Goal: Information Seeking & Learning: Check status

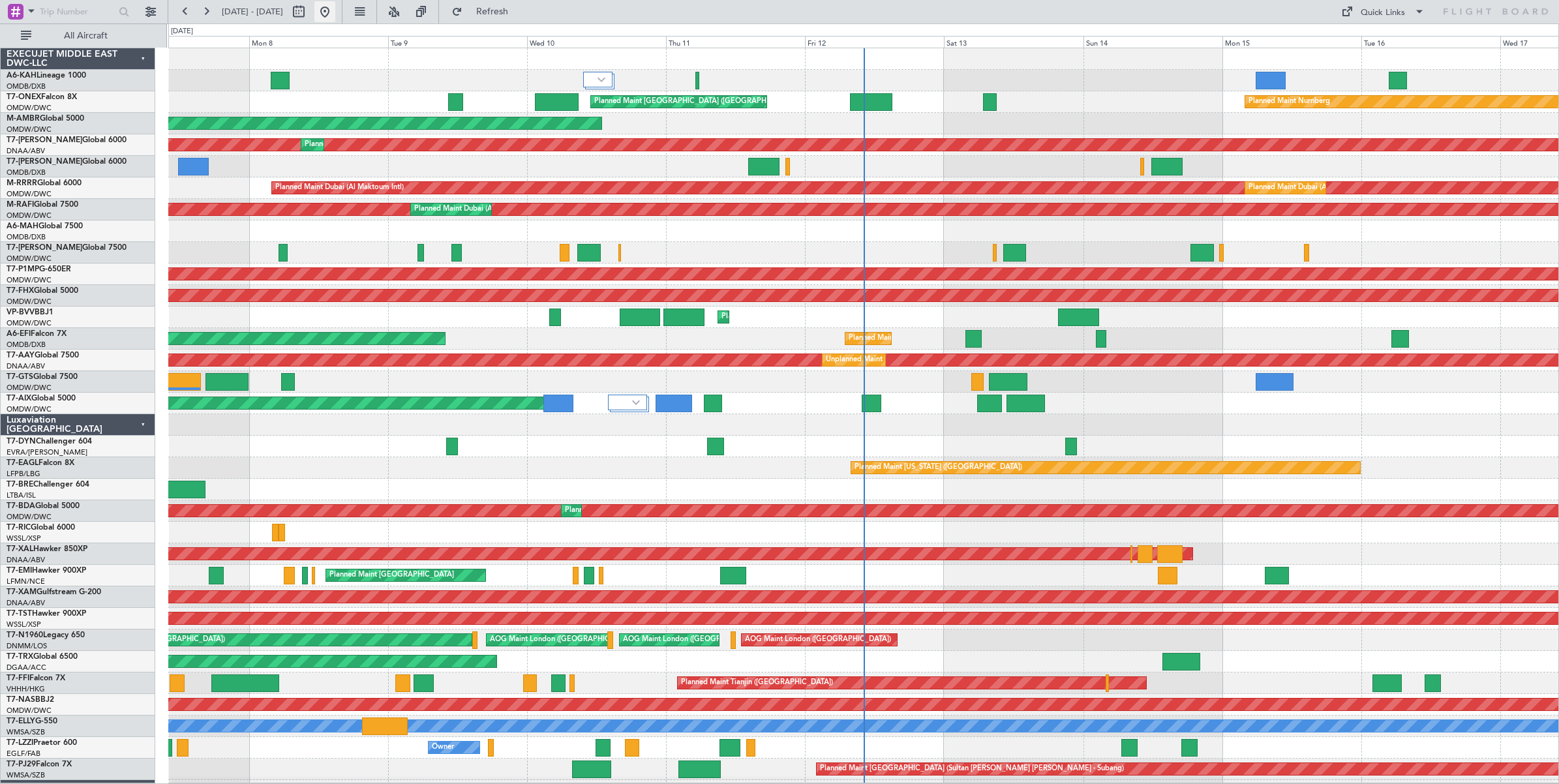
click at [335, 13] on button at bounding box center [324, 11] width 21 height 21
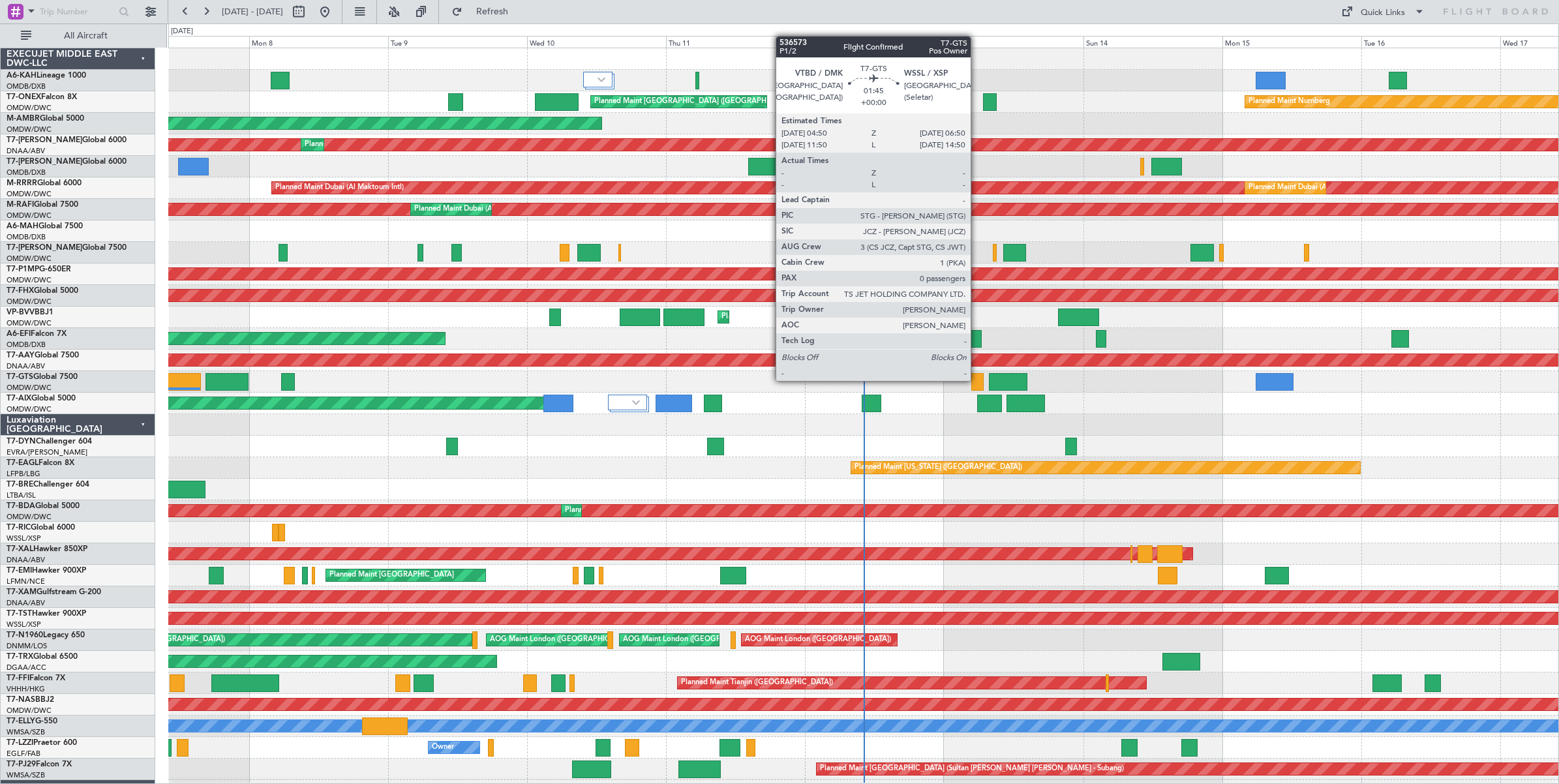
click at [977, 380] on div at bounding box center [977, 382] width 12 height 18
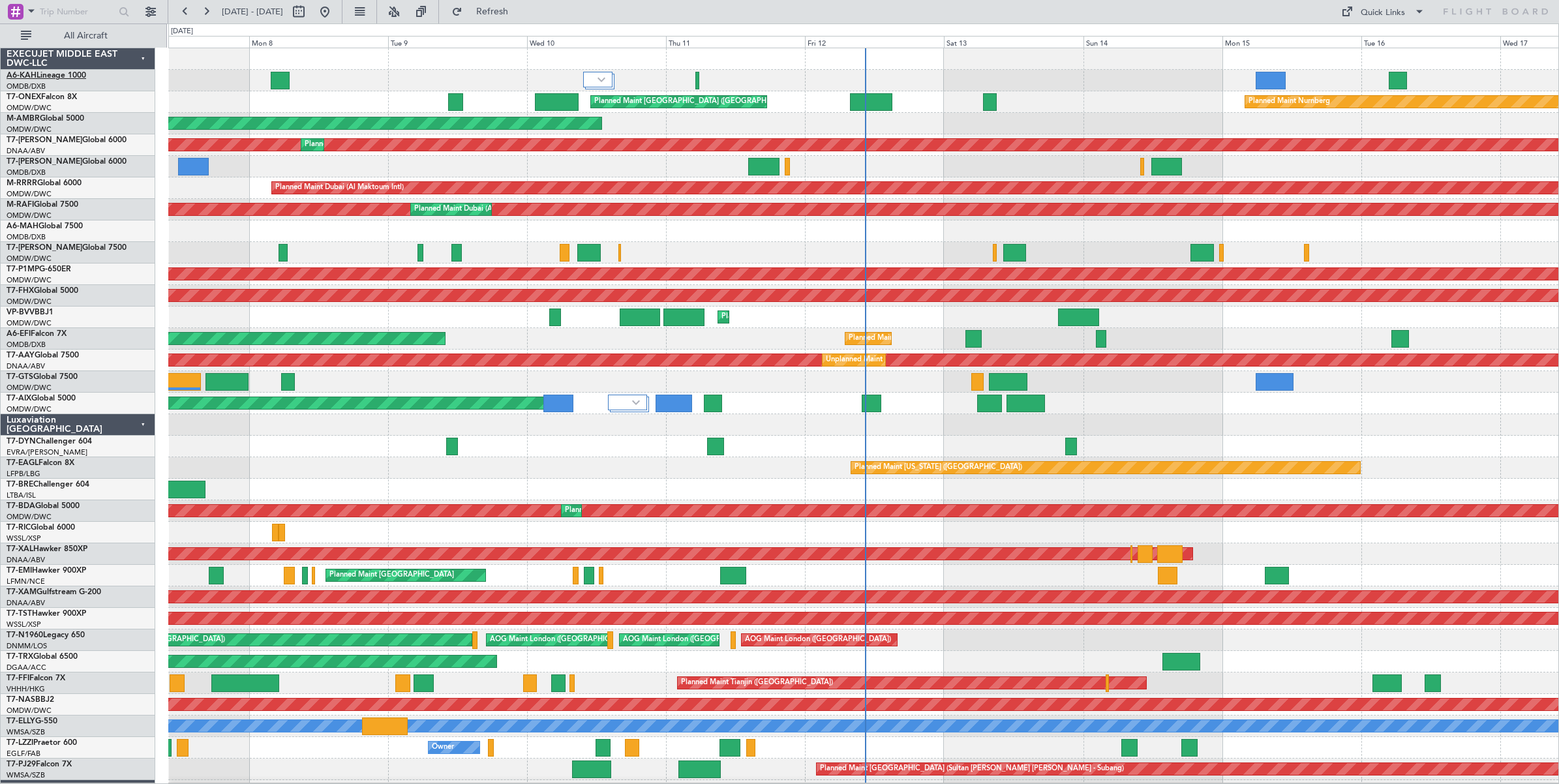
click at [69, 75] on link "A6-KAH Lineage 1000" at bounding box center [46, 76] width 79 height 8
click at [309, 12] on button at bounding box center [298, 11] width 21 height 21
select select "9"
select select "2025"
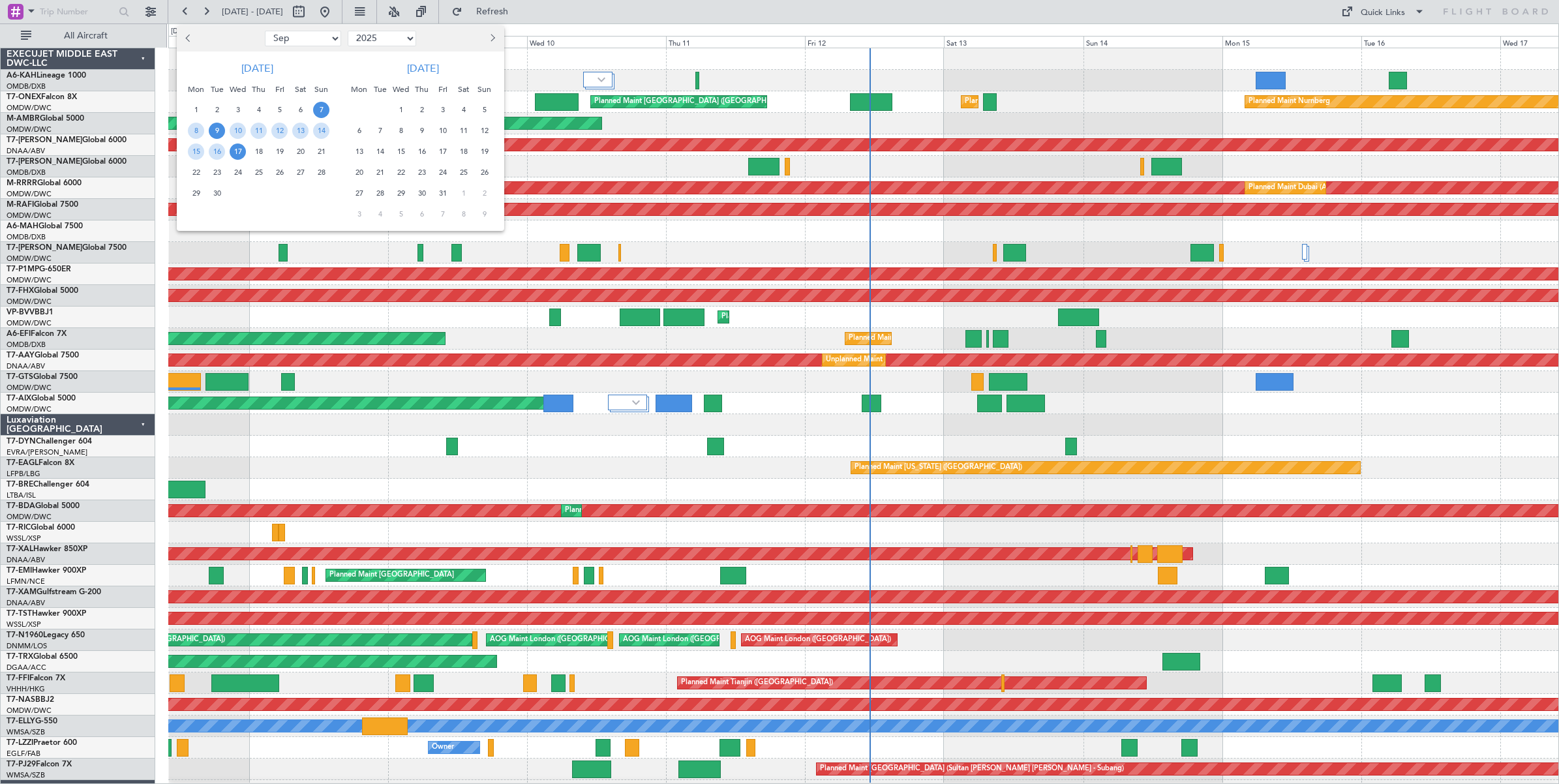
click at [216, 132] on span "9" at bounding box center [217, 131] width 16 height 16
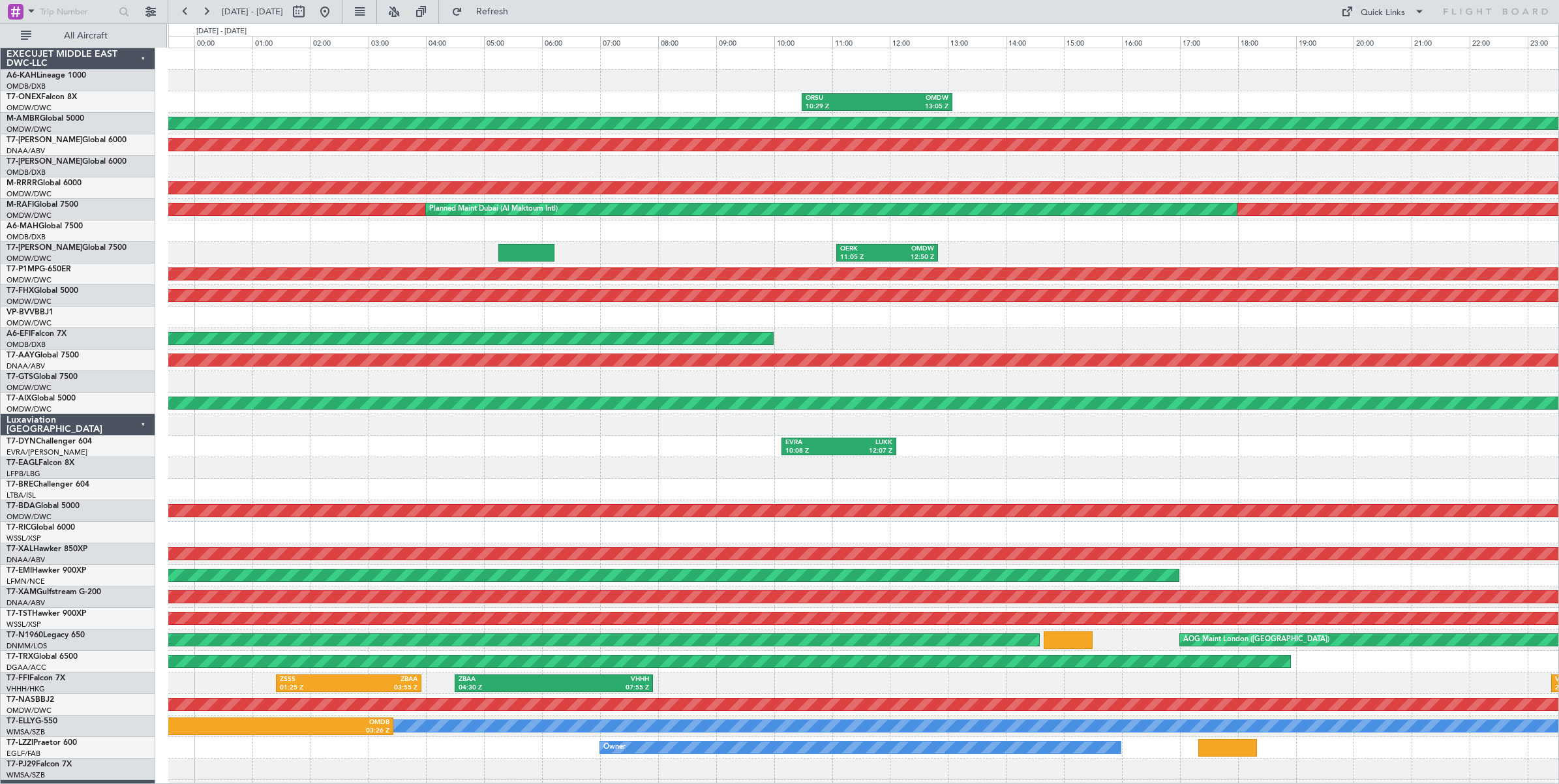
click at [620, 255] on div "OERK 11:05 Z OMDW 12:50 Z" at bounding box center [863, 253] width 1390 height 22
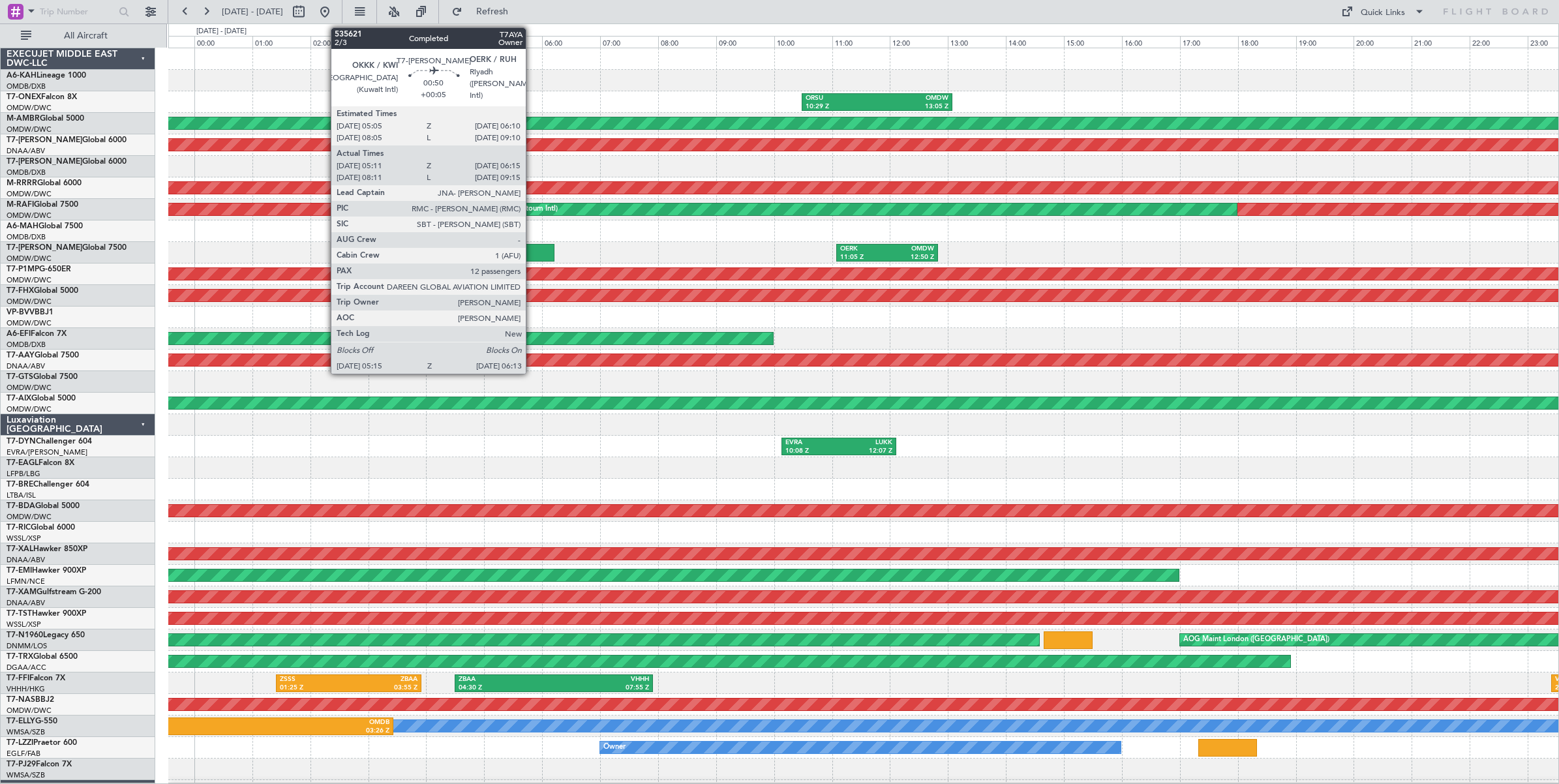
click at [533, 254] on div at bounding box center [526, 253] width 56 height 18
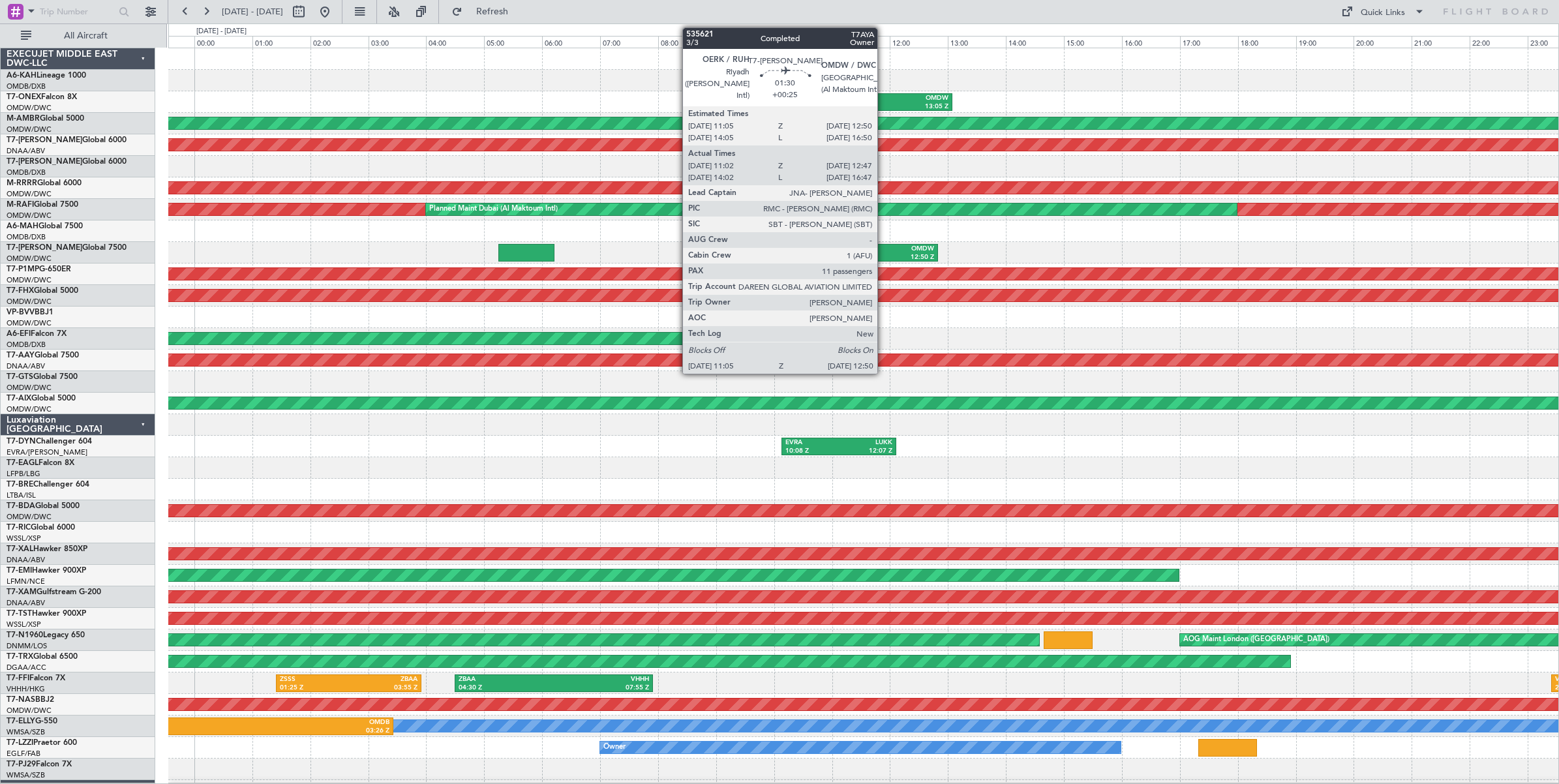
click at [884, 253] on div "11:05 Z" at bounding box center [863, 258] width 47 height 9
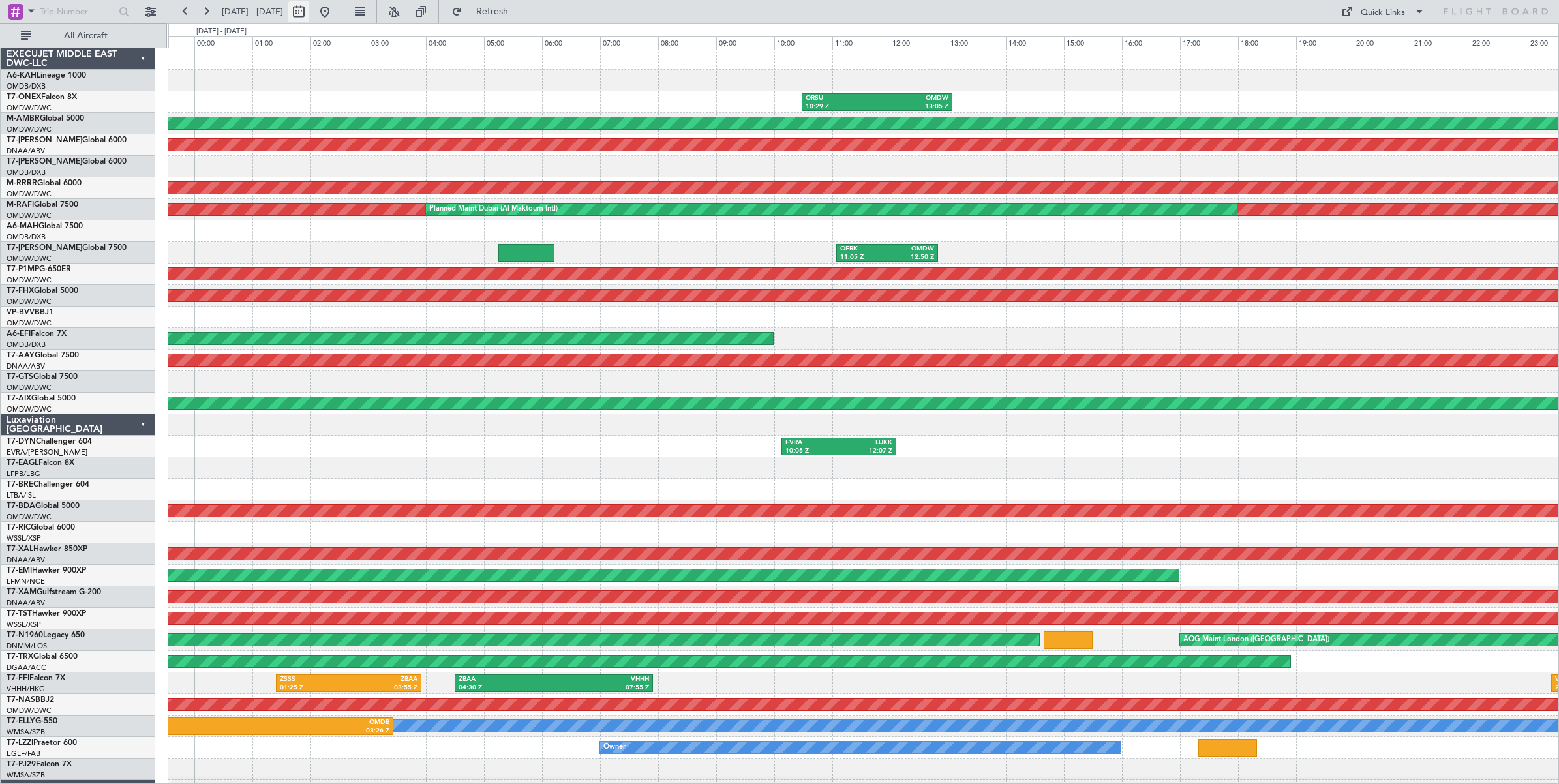
click at [309, 14] on button at bounding box center [298, 11] width 21 height 21
select select "9"
select select "2025"
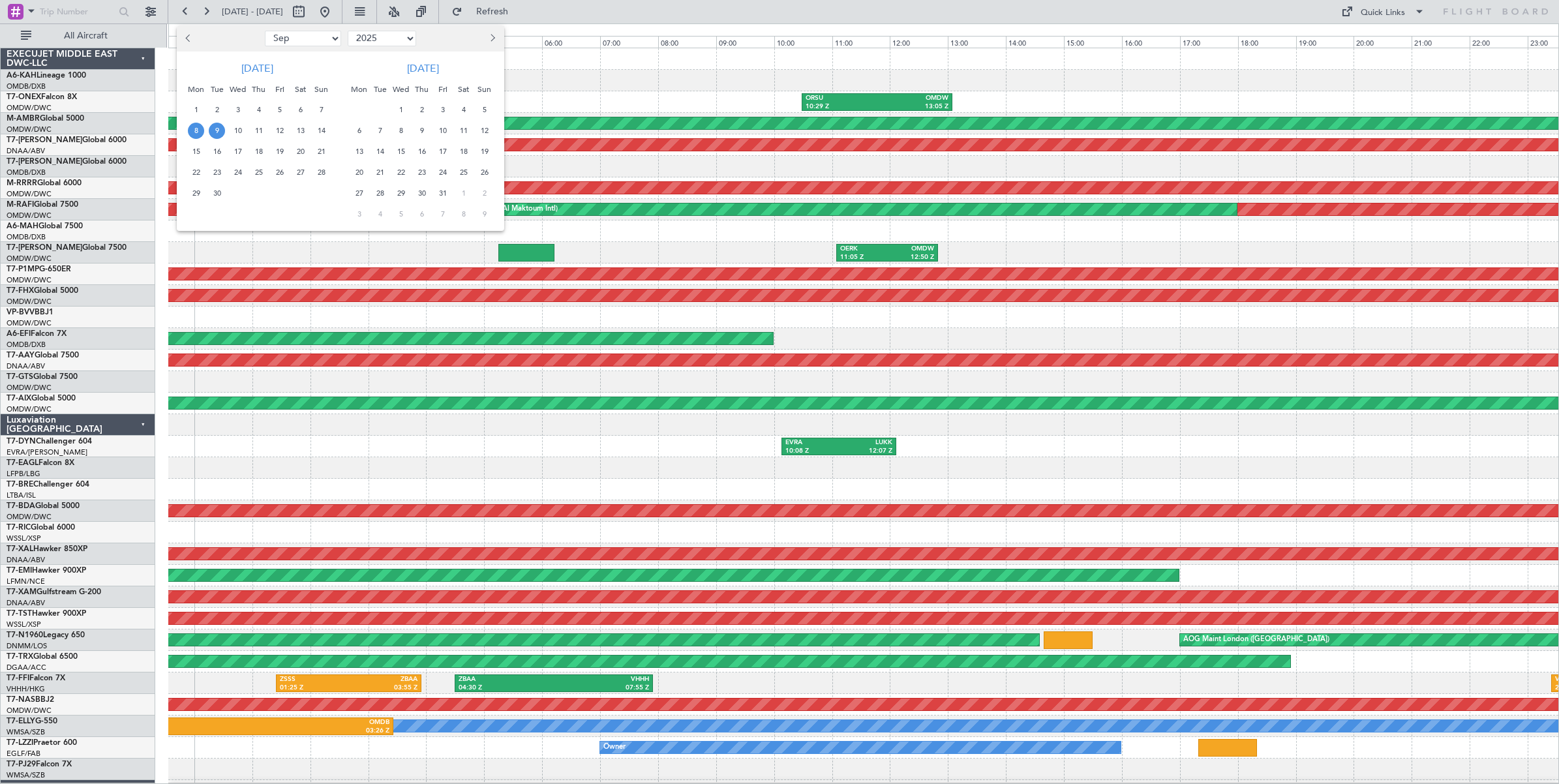
click at [314, 41] on select "Jan Feb Mar Apr May Jun [DATE] Aug Sep Oct Nov Dec" at bounding box center [303, 38] width 77 height 15
select select "6"
click at [265, 31] on select "Jan Feb Mar Apr May Jun [DATE] Aug Sep Oct Nov Dec" at bounding box center [303, 38] width 77 height 15
click at [321, 132] on span "8" at bounding box center [321, 131] width 16 height 16
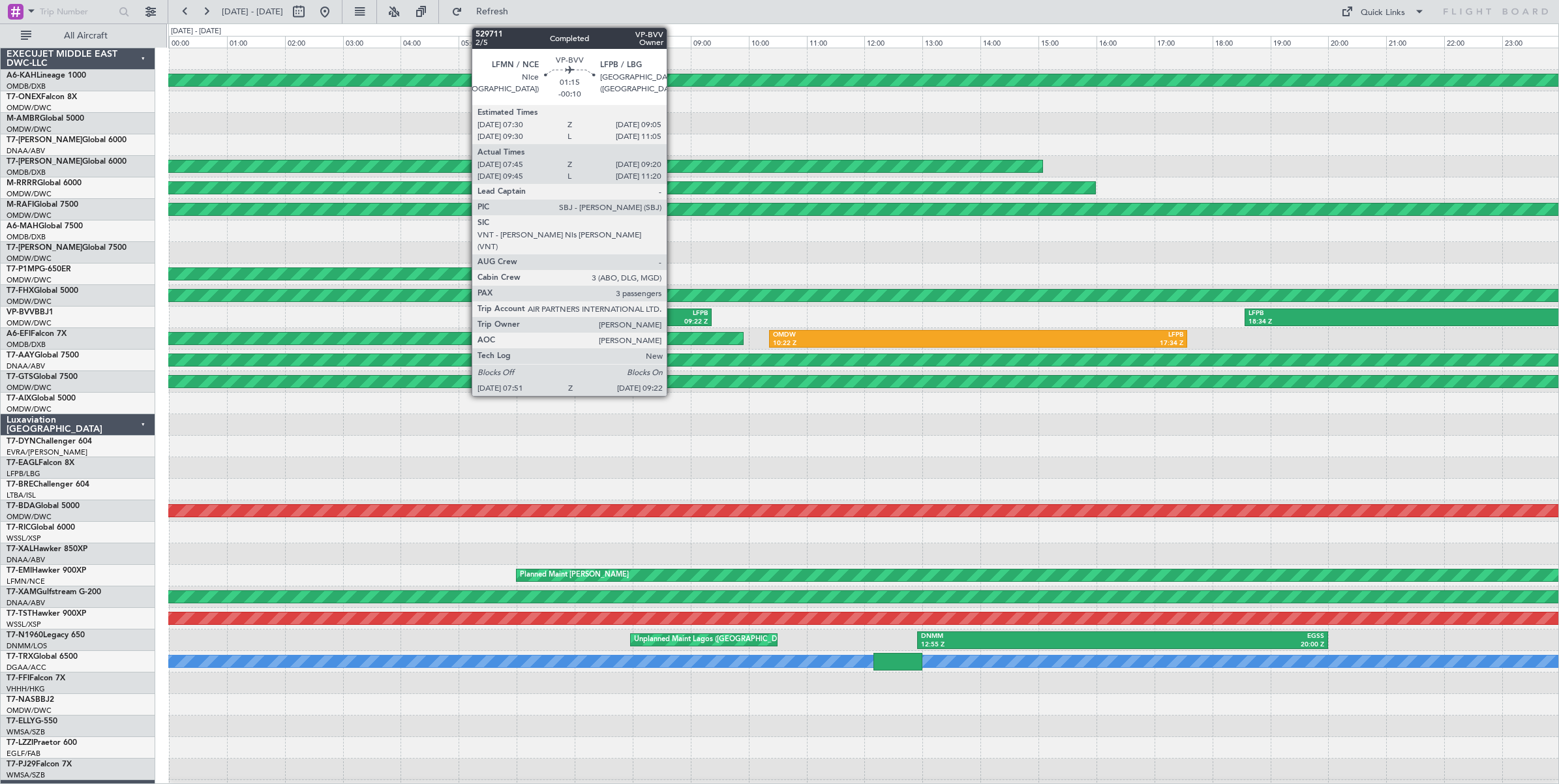
click at [673, 316] on div "LFPB" at bounding box center [688, 314] width 41 height 9
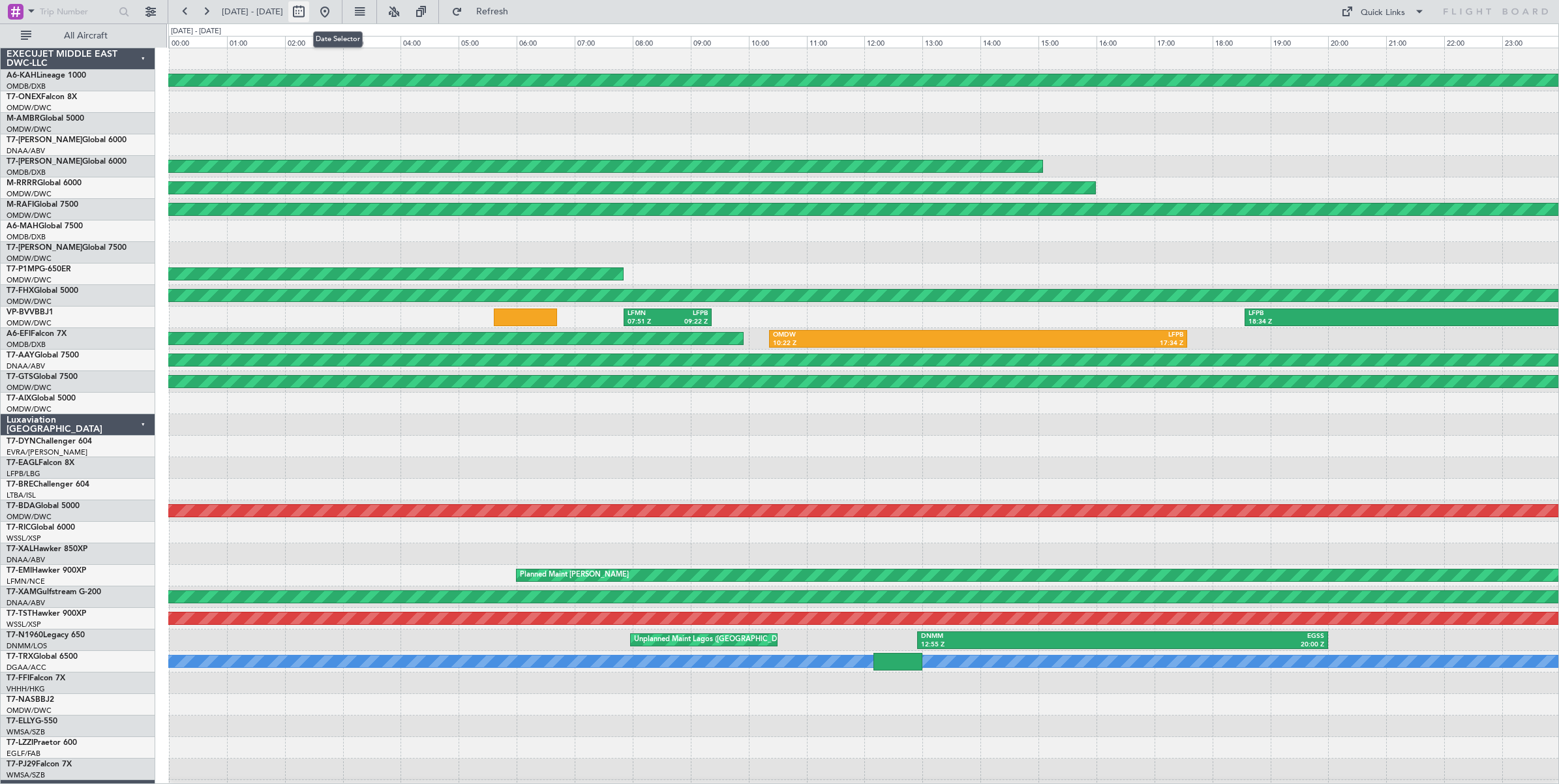
click at [309, 14] on button at bounding box center [298, 11] width 21 height 21
select select "6"
select select "2025"
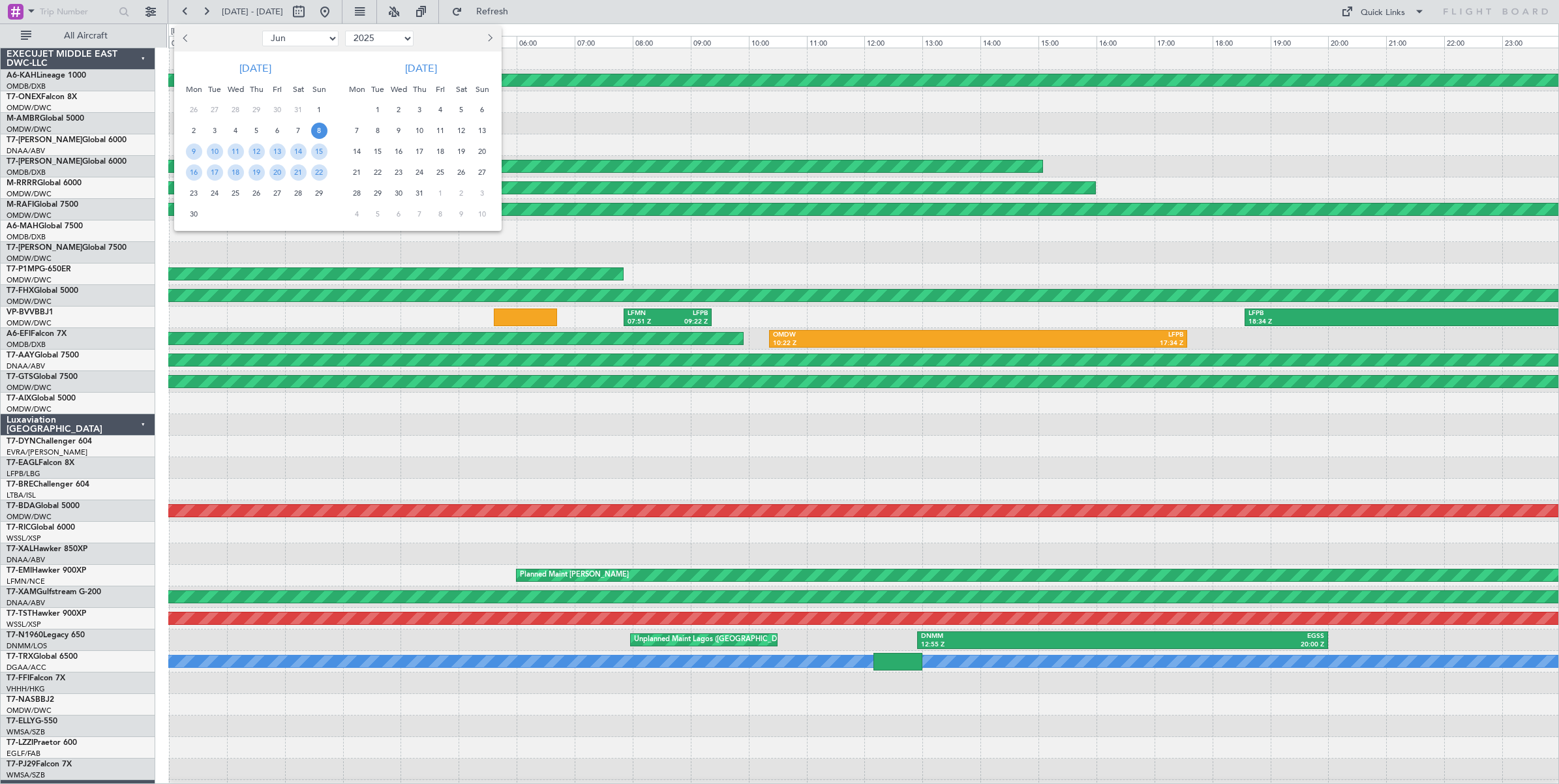
click at [324, 37] on select "Jan Feb Mar Apr May Jun [DATE] Aug Sep Oct Nov Dec" at bounding box center [300, 38] width 77 height 15
select select "8"
click at [262, 31] on select "Jan Feb Mar Apr May Jun [DATE] Aug Sep Oct Nov Dec" at bounding box center [300, 38] width 77 height 15
click at [255, 171] on span "21" at bounding box center [257, 172] width 16 height 16
click at [318, 195] on span "31" at bounding box center [319, 194] width 16 height 16
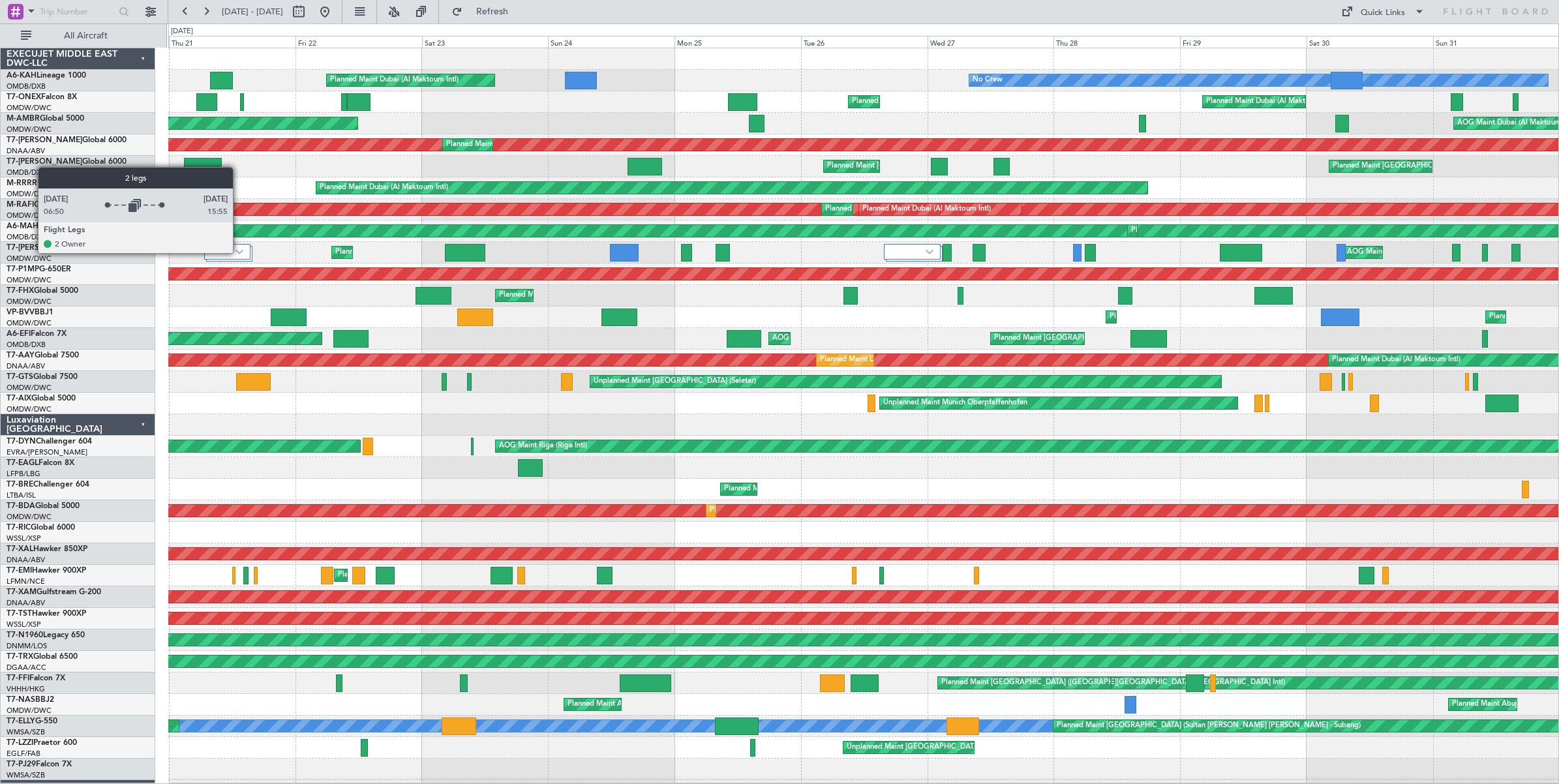
click at [240, 253] on img at bounding box center [239, 252] width 8 height 5
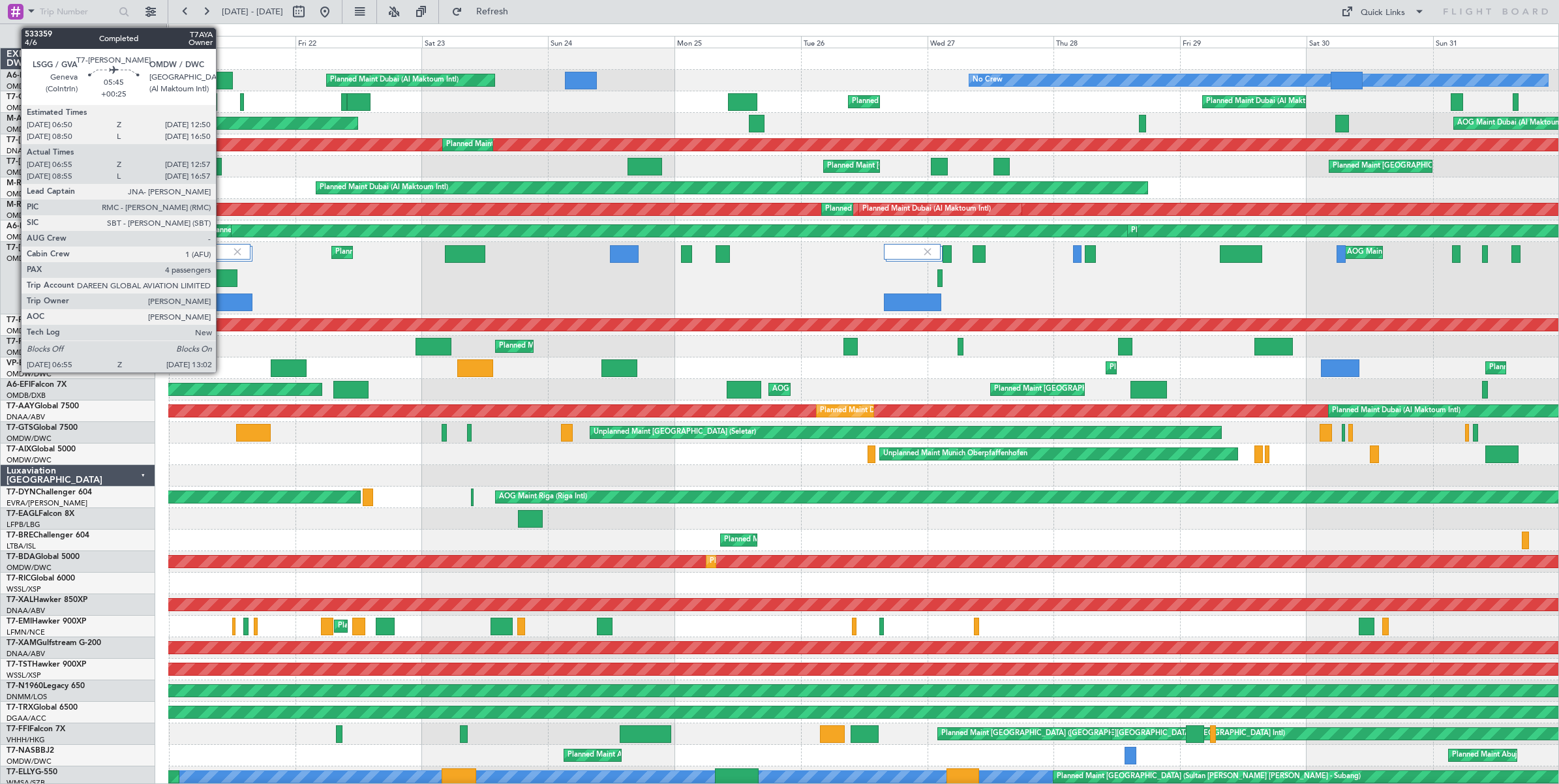
click at [223, 278] on div at bounding box center [221, 278] width 32 height 18
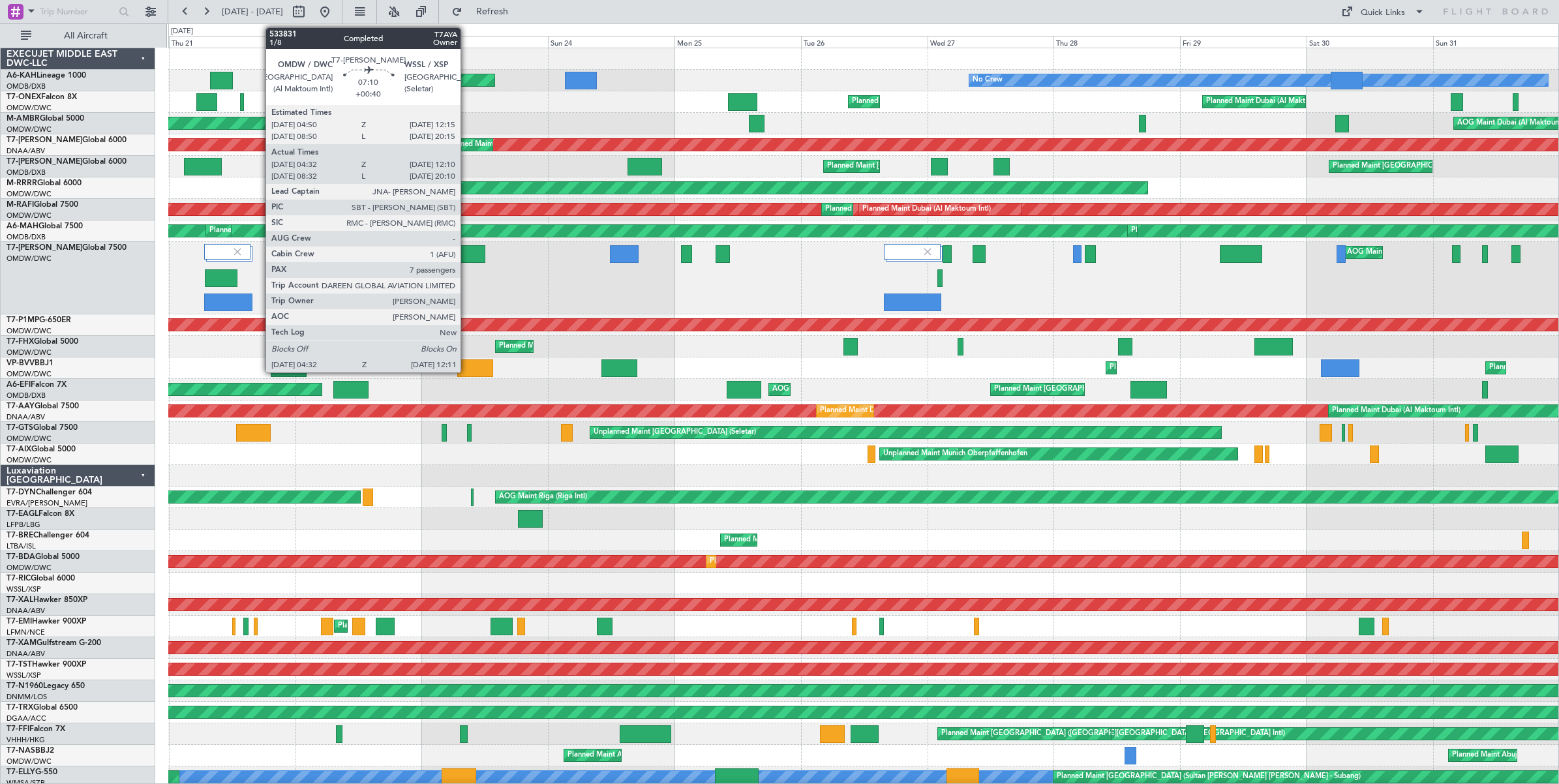
click at [467, 256] on div at bounding box center [465, 254] width 41 height 18
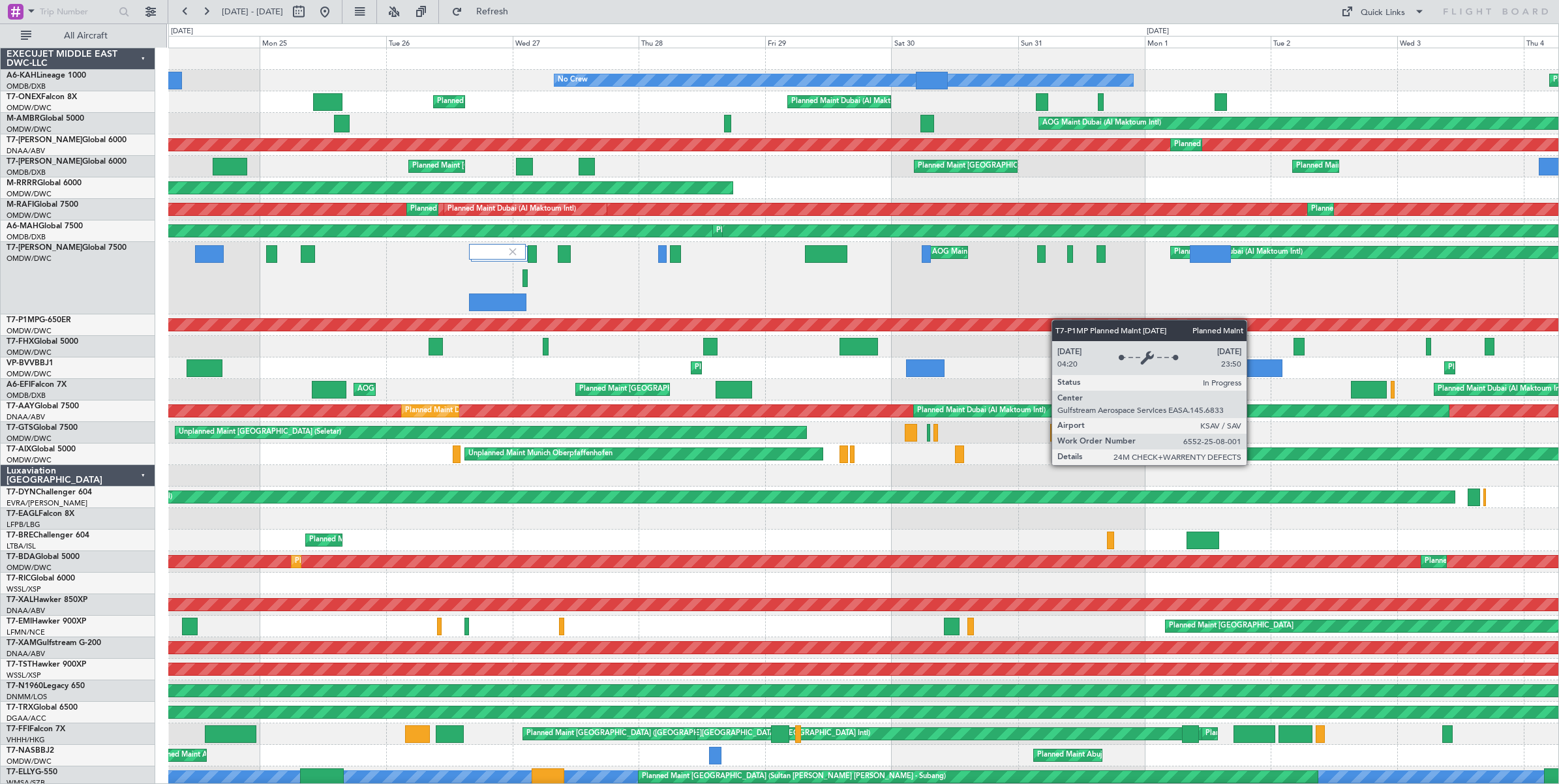
click at [837, 320] on div "No Crew Planned Maint [GEOGRAPHIC_DATA] (Al Maktoum Intl) Planned Maint [GEOGRA…" at bounding box center [863, 461] width 1390 height 825
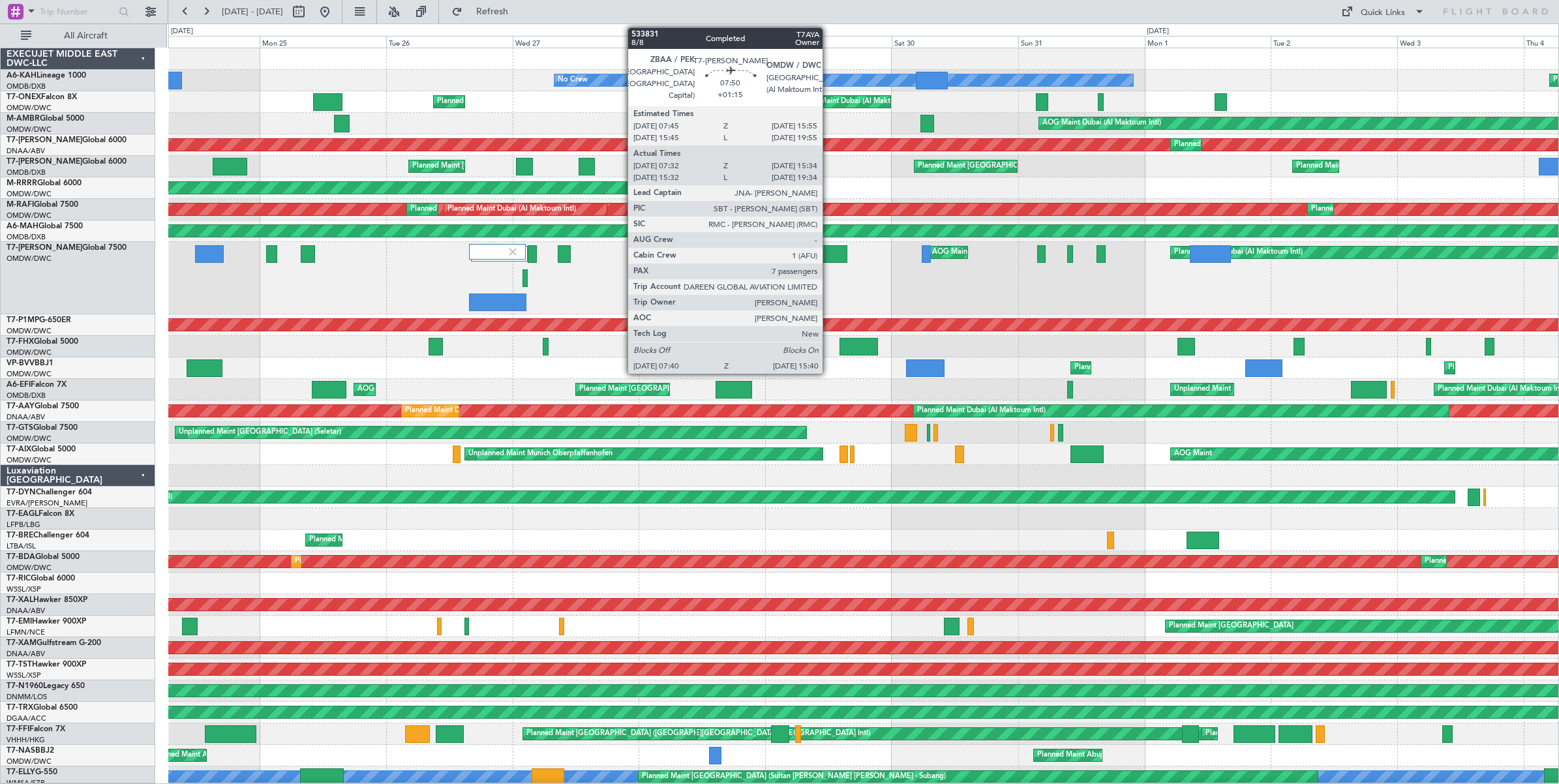
click at [829, 250] on div at bounding box center [825, 254] width 42 height 18
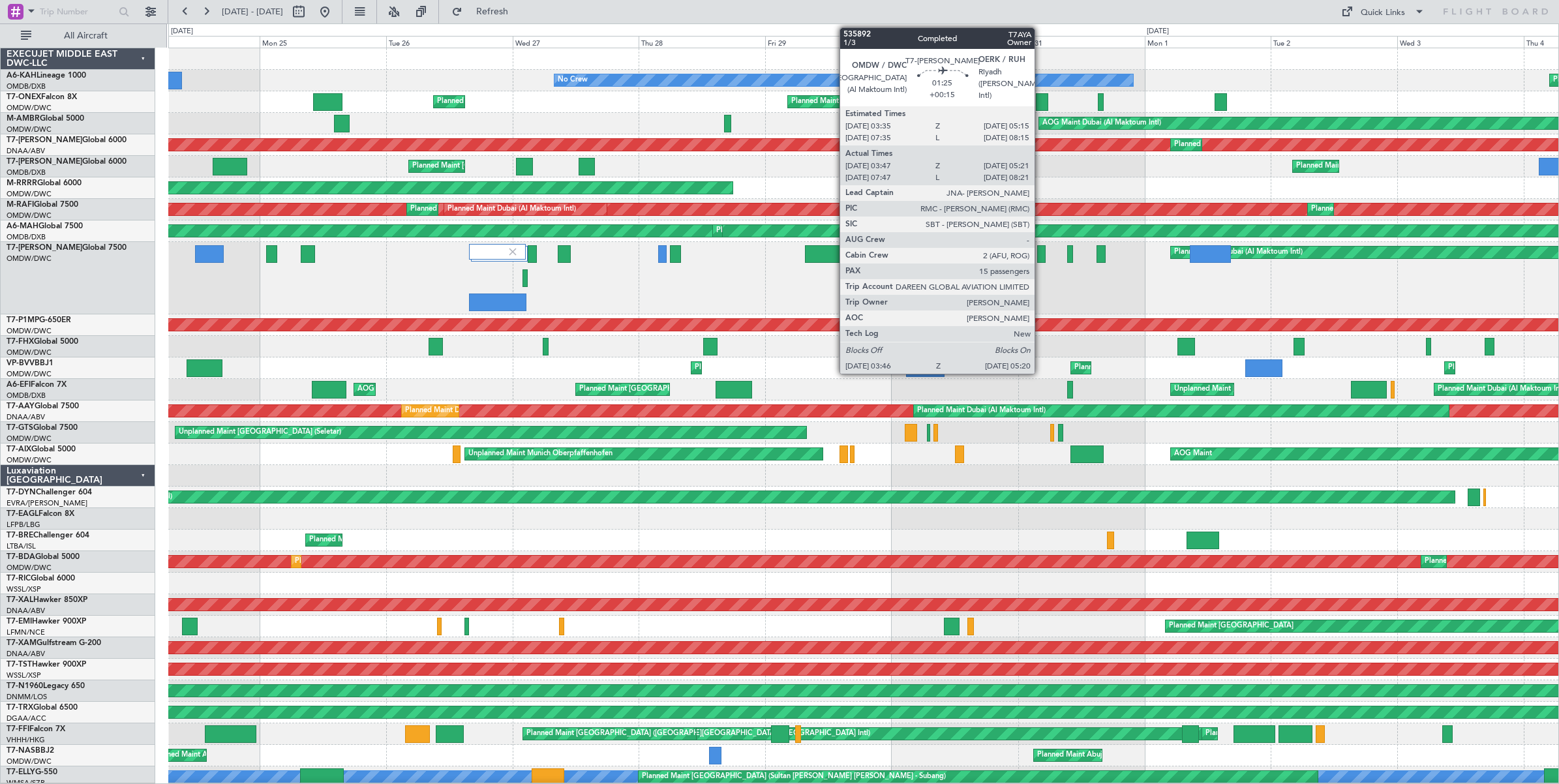
click at [1041, 255] on div at bounding box center [1041, 254] width 8 height 18
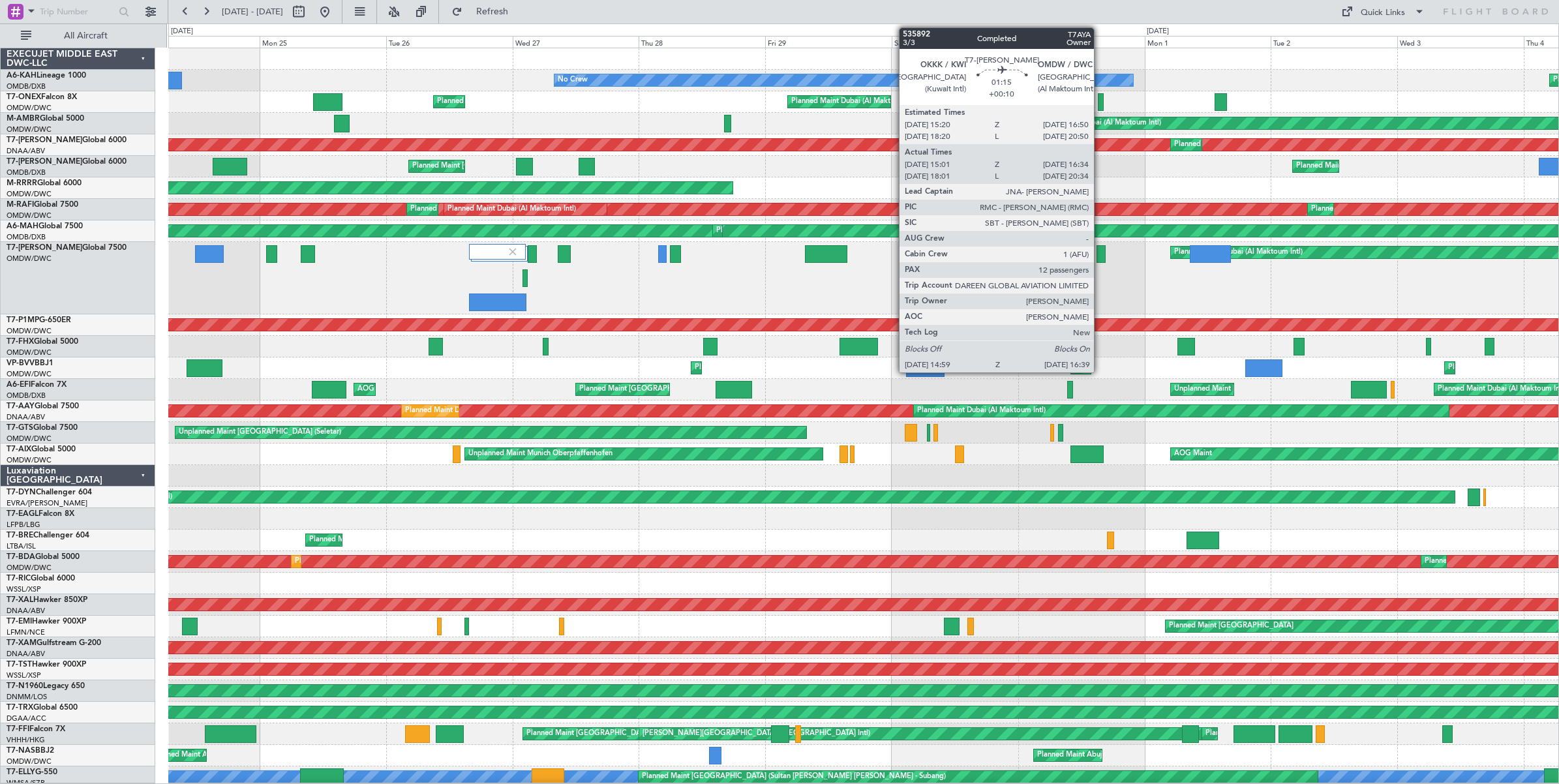
click at [1100, 254] on div at bounding box center [1101, 254] width 9 height 18
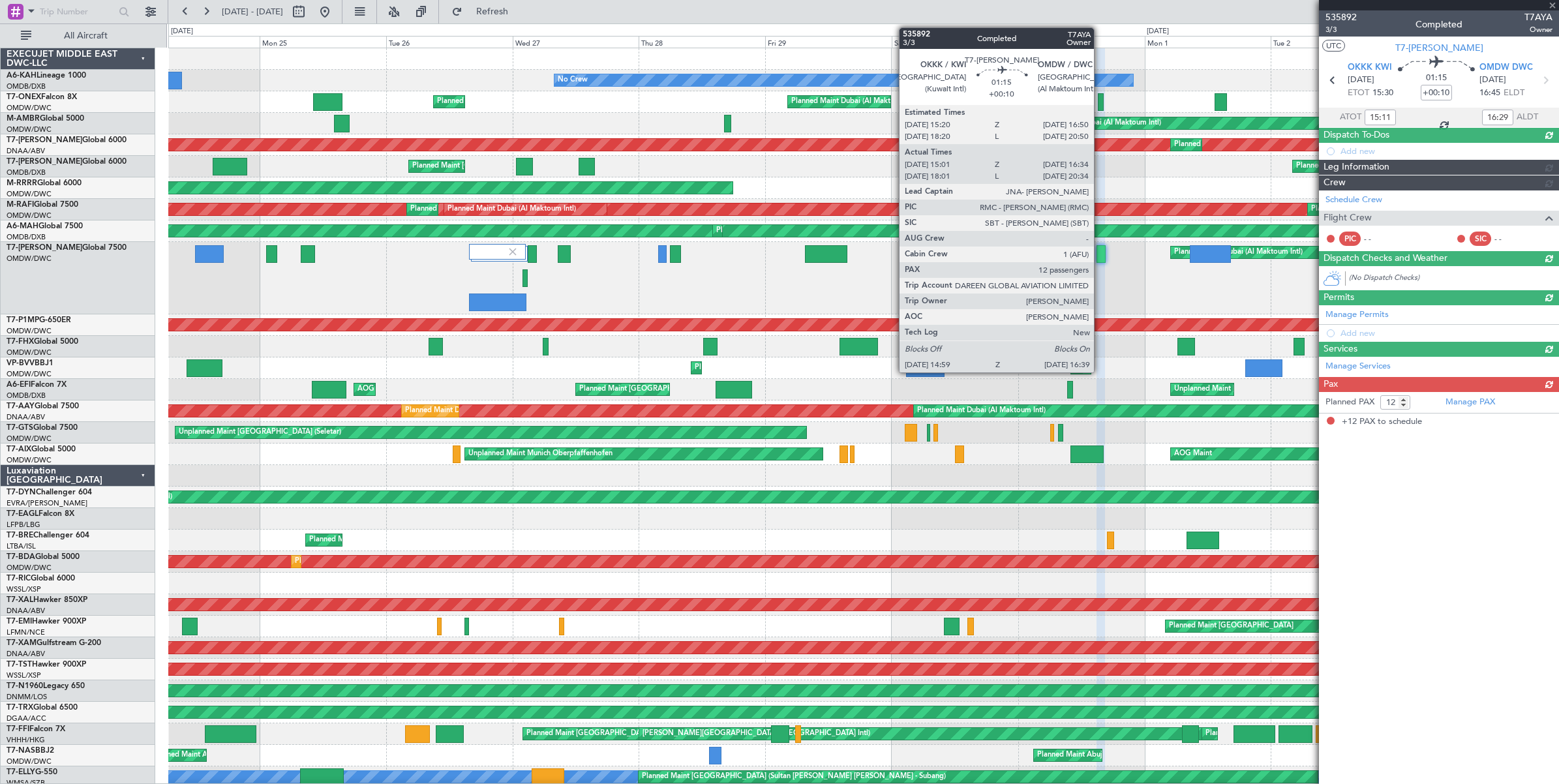
click at [1100, 256] on div at bounding box center [1101, 254] width 9 height 18
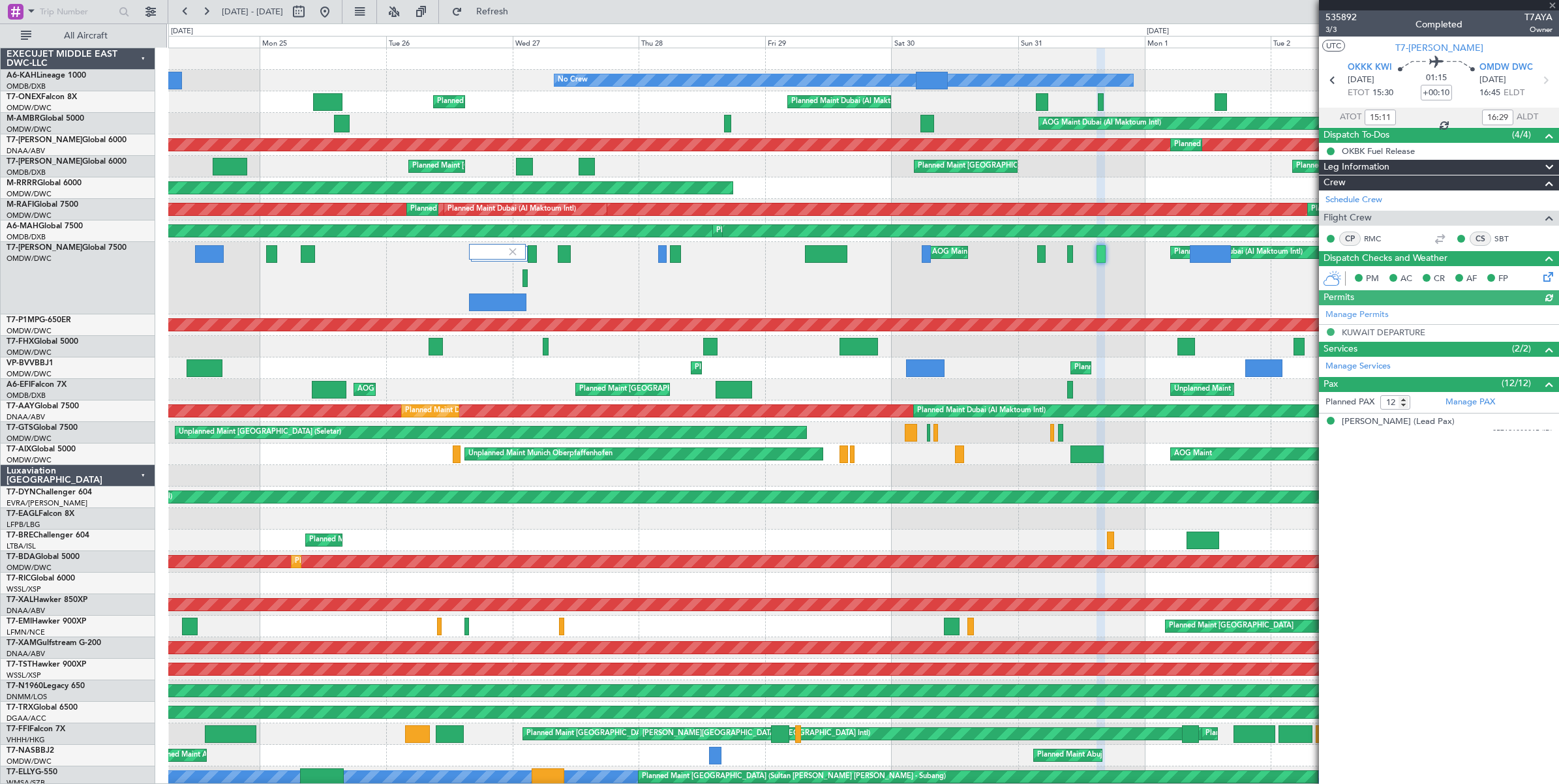
type input "[PERSON_NAME] (ANI)"
type input "7147"
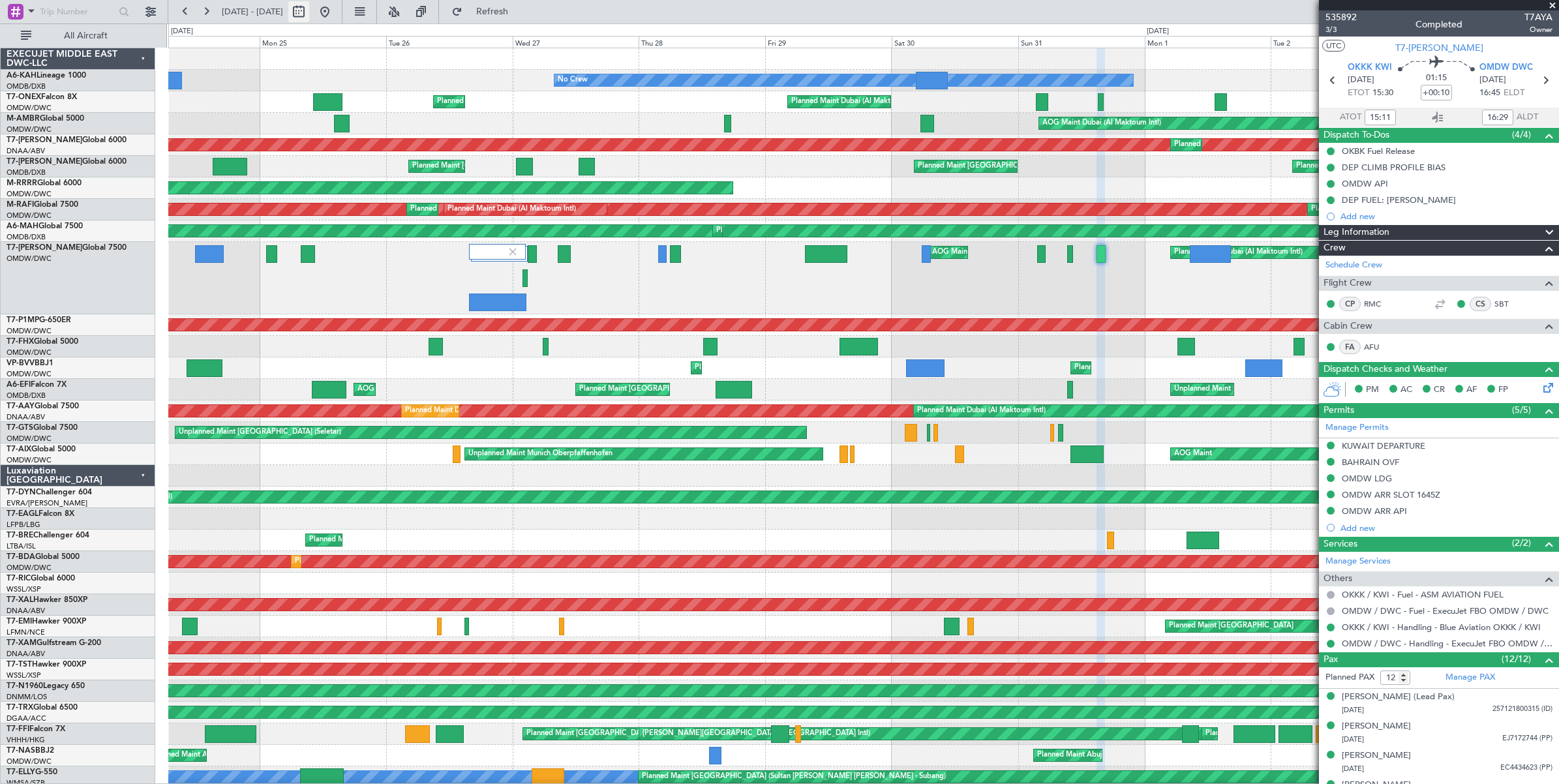
click at [309, 14] on button at bounding box center [298, 11] width 21 height 21
select select "8"
select select "2025"
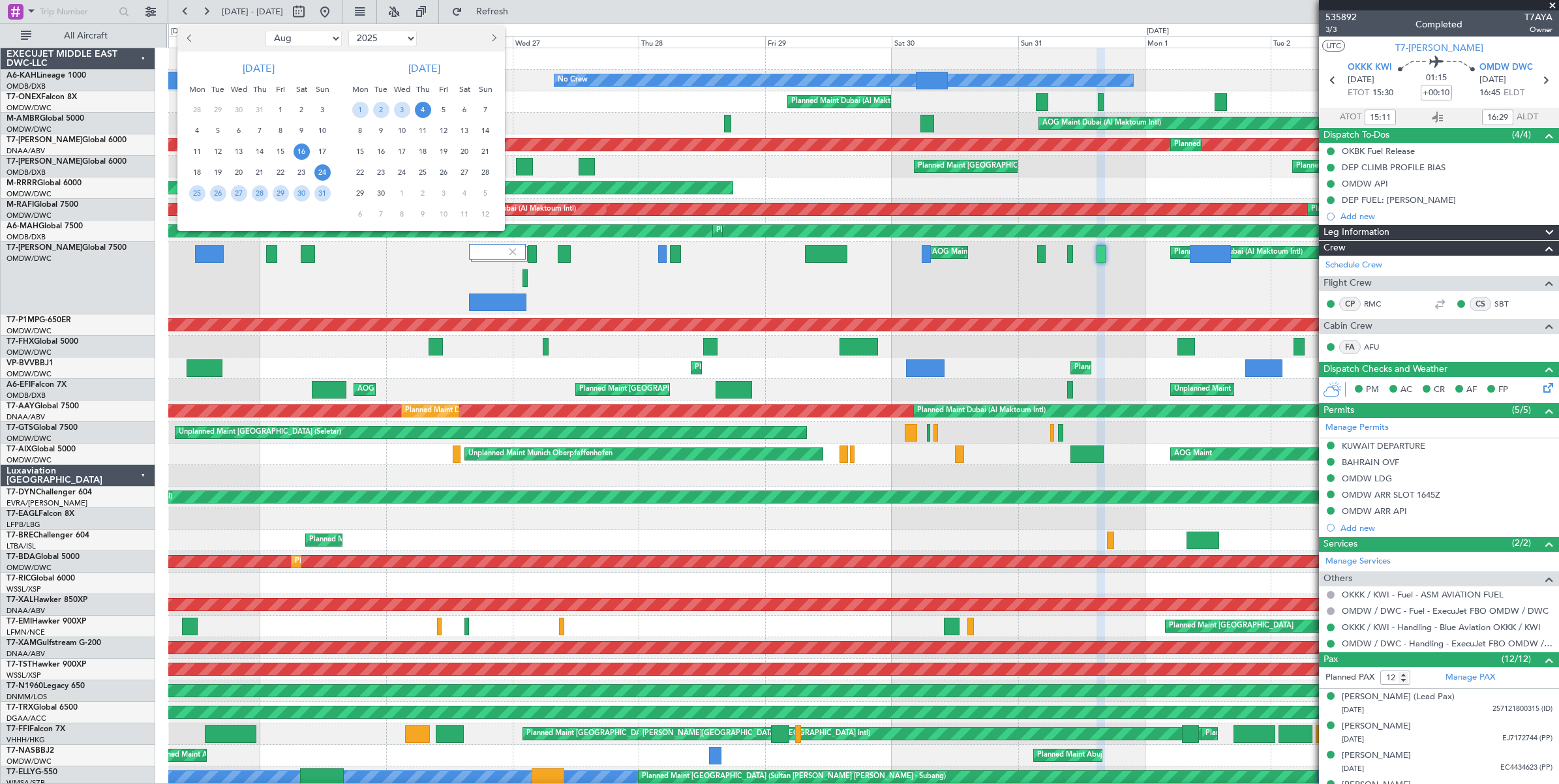
click at [301, 150] on span "16" at bounding box center [302, 151] width 16 height 16
click at [259, 194] on span "28" at bounding box center [260, 194] width 16 height 16
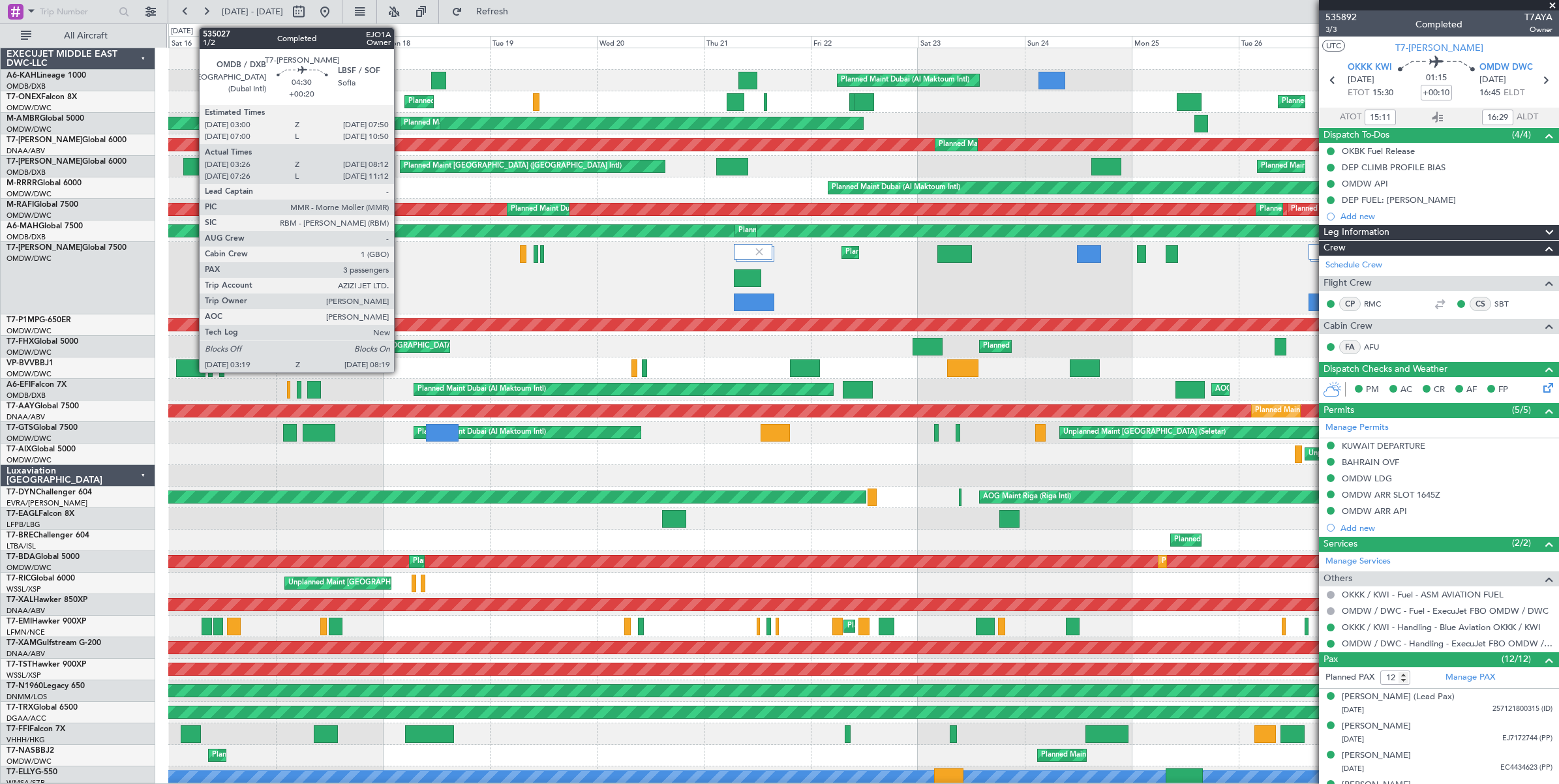
click at [193, 167] on div at bounding box center [194, 167] width 23 height 18
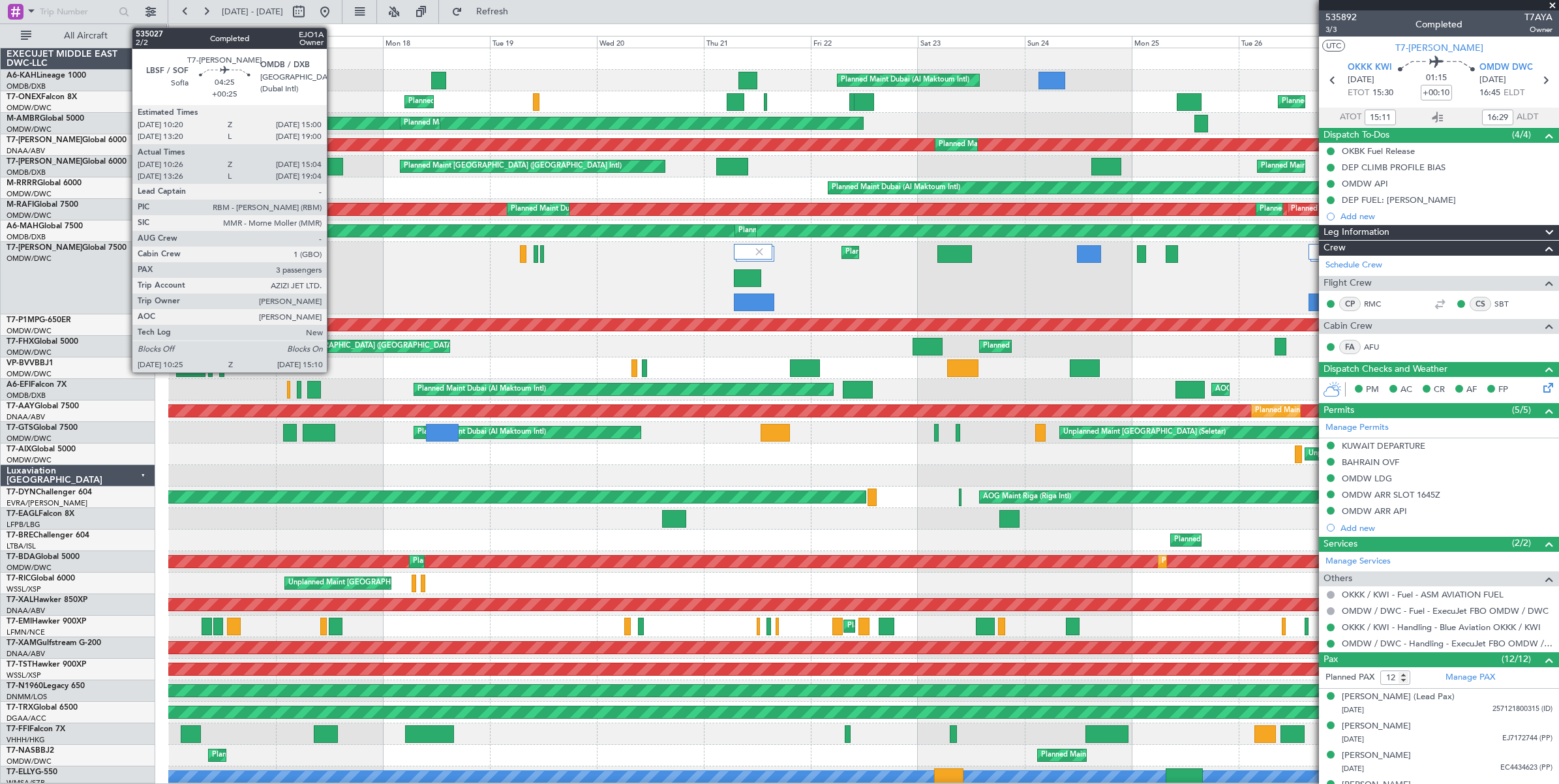
click at [333, 165] on div at bounding box center [333, 167] width 22 height 18
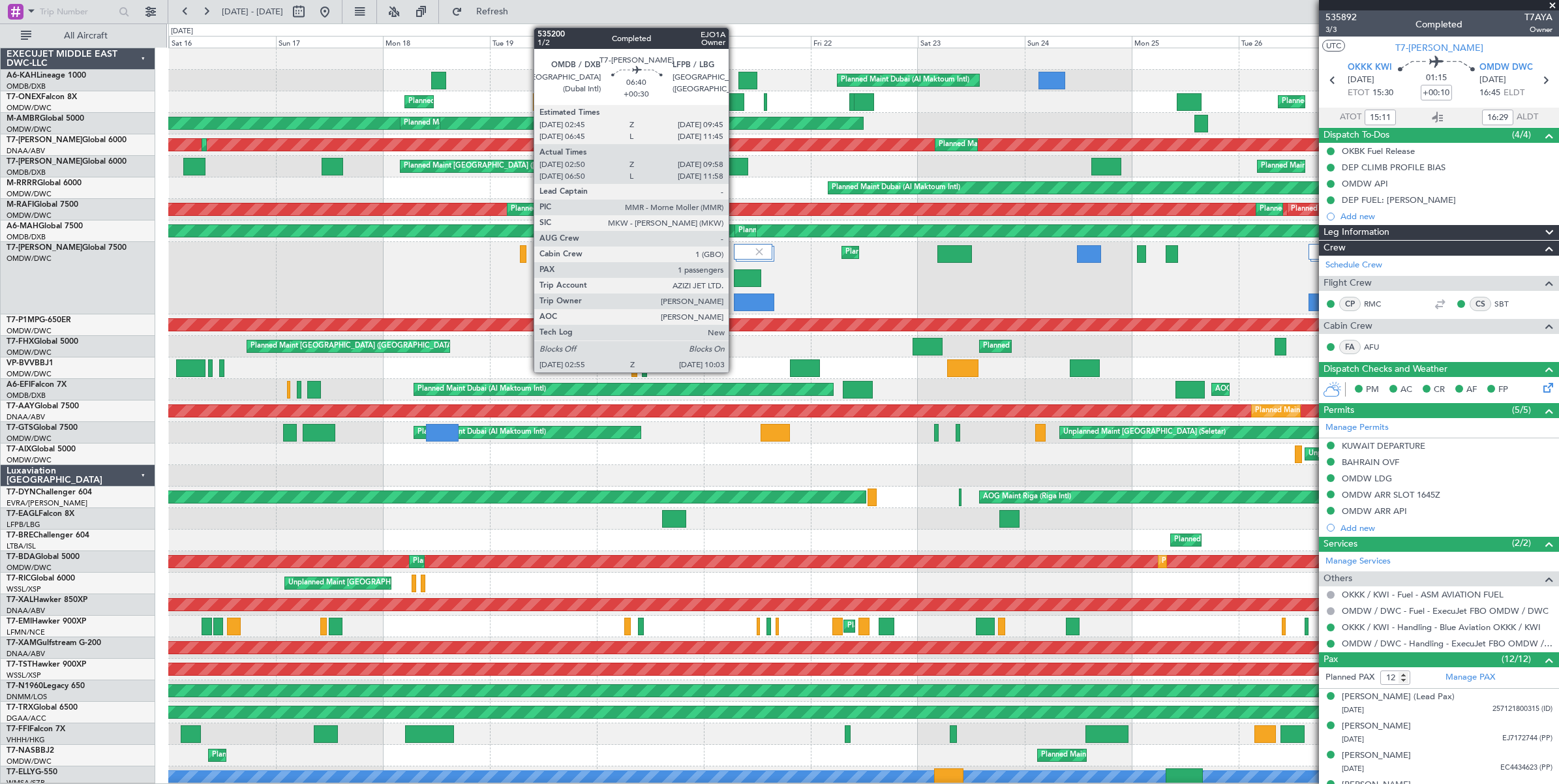
click at [735, 167] on div at bounding box center [732, 167] width 32 height 18
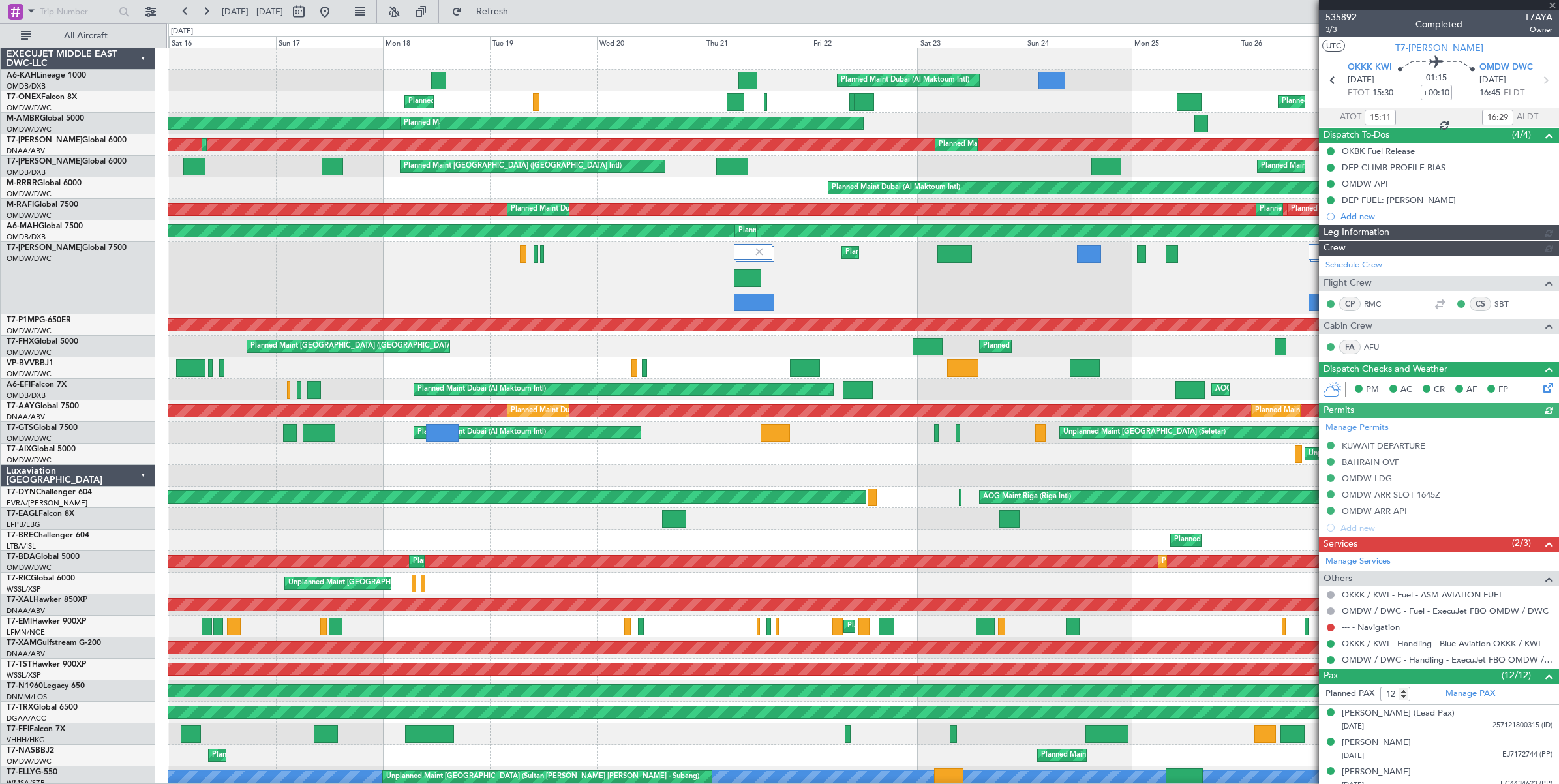
type input "[PERSON_NAME] (ANI)"
type input "7147"
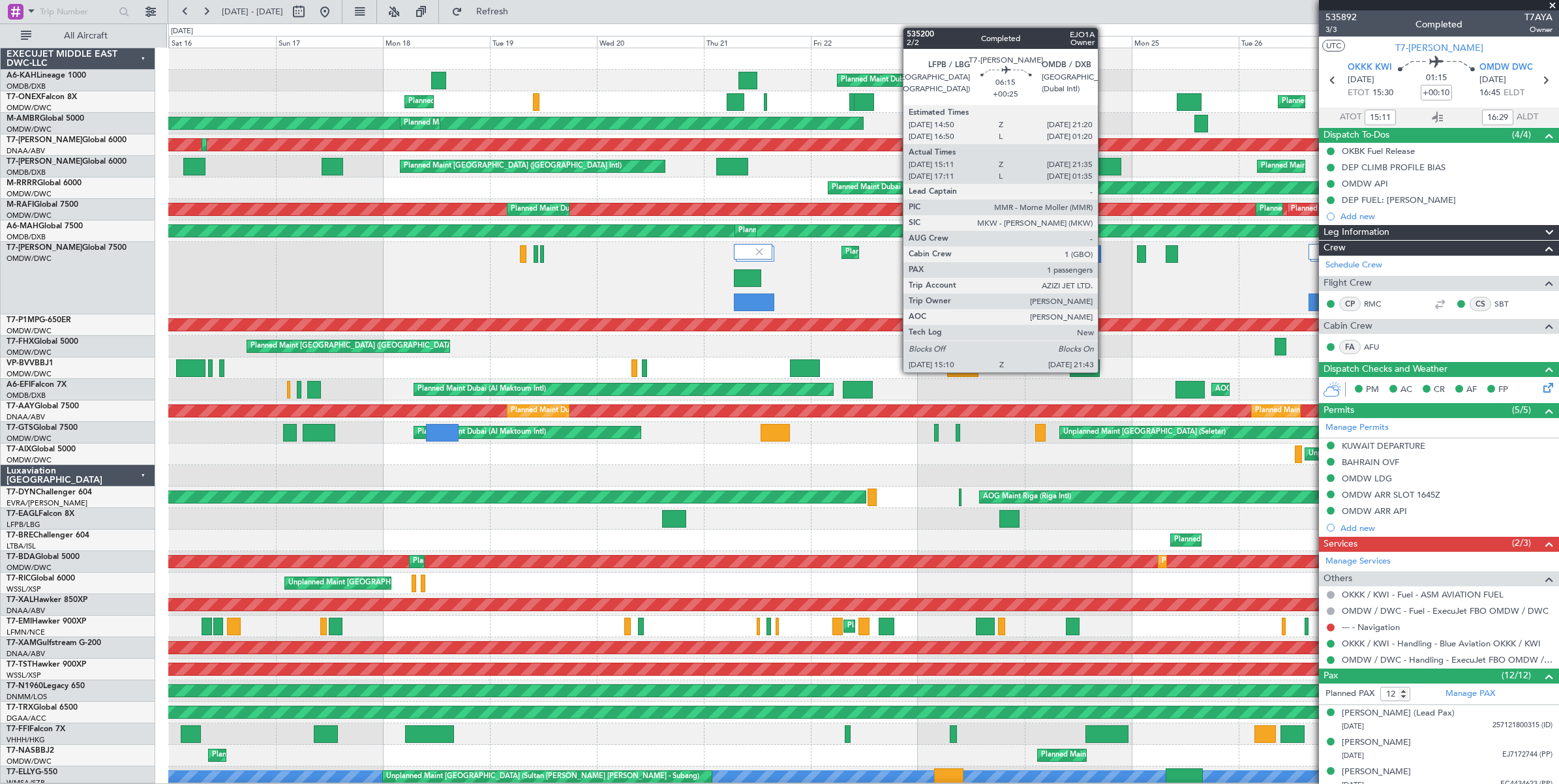
click at [1105, 169] on div at bounding box center [1106, 167] width 30 height 18
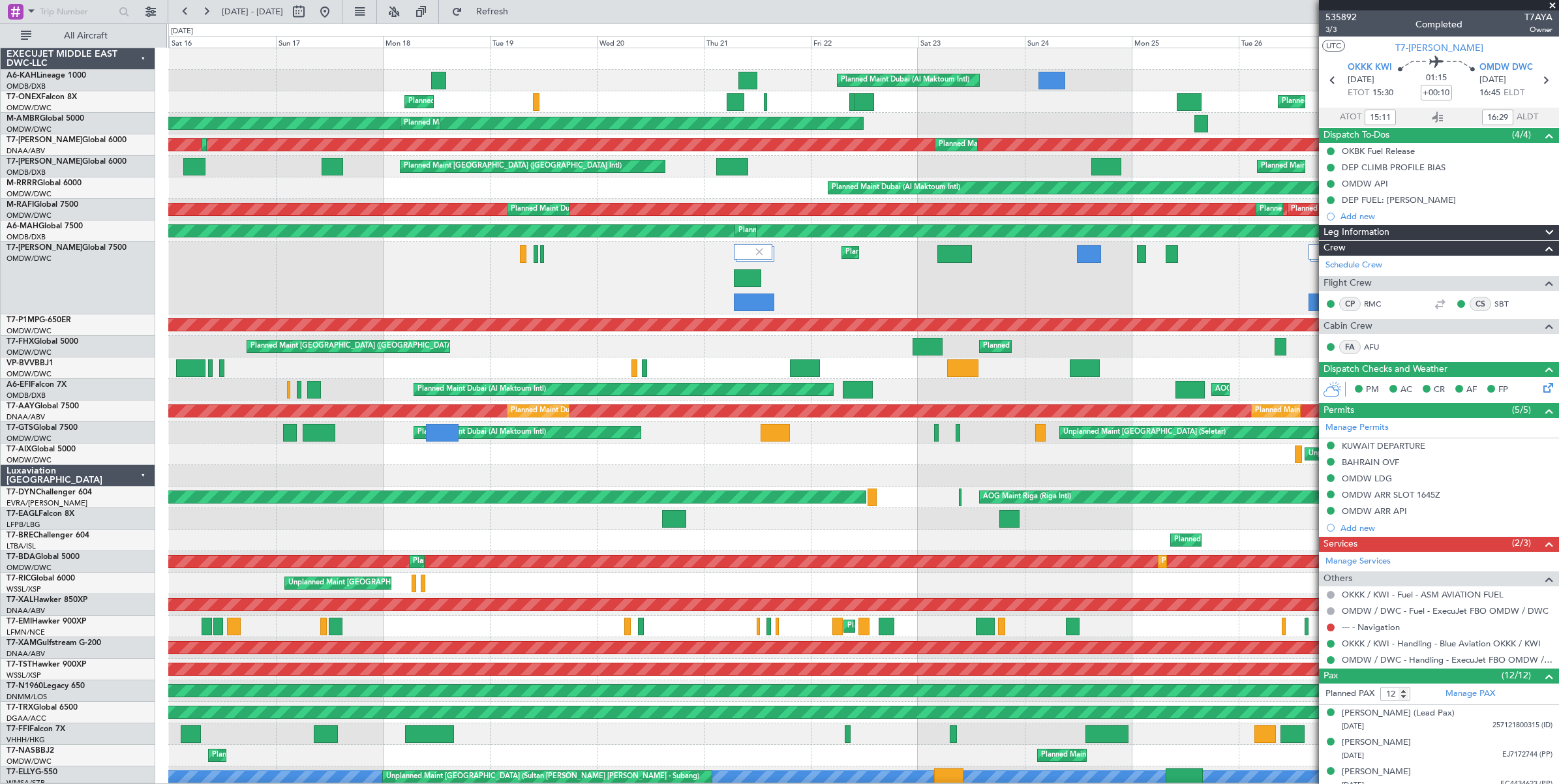
click at [1554, 5] on span at bounding box center [1553, 5] width 13 height 12
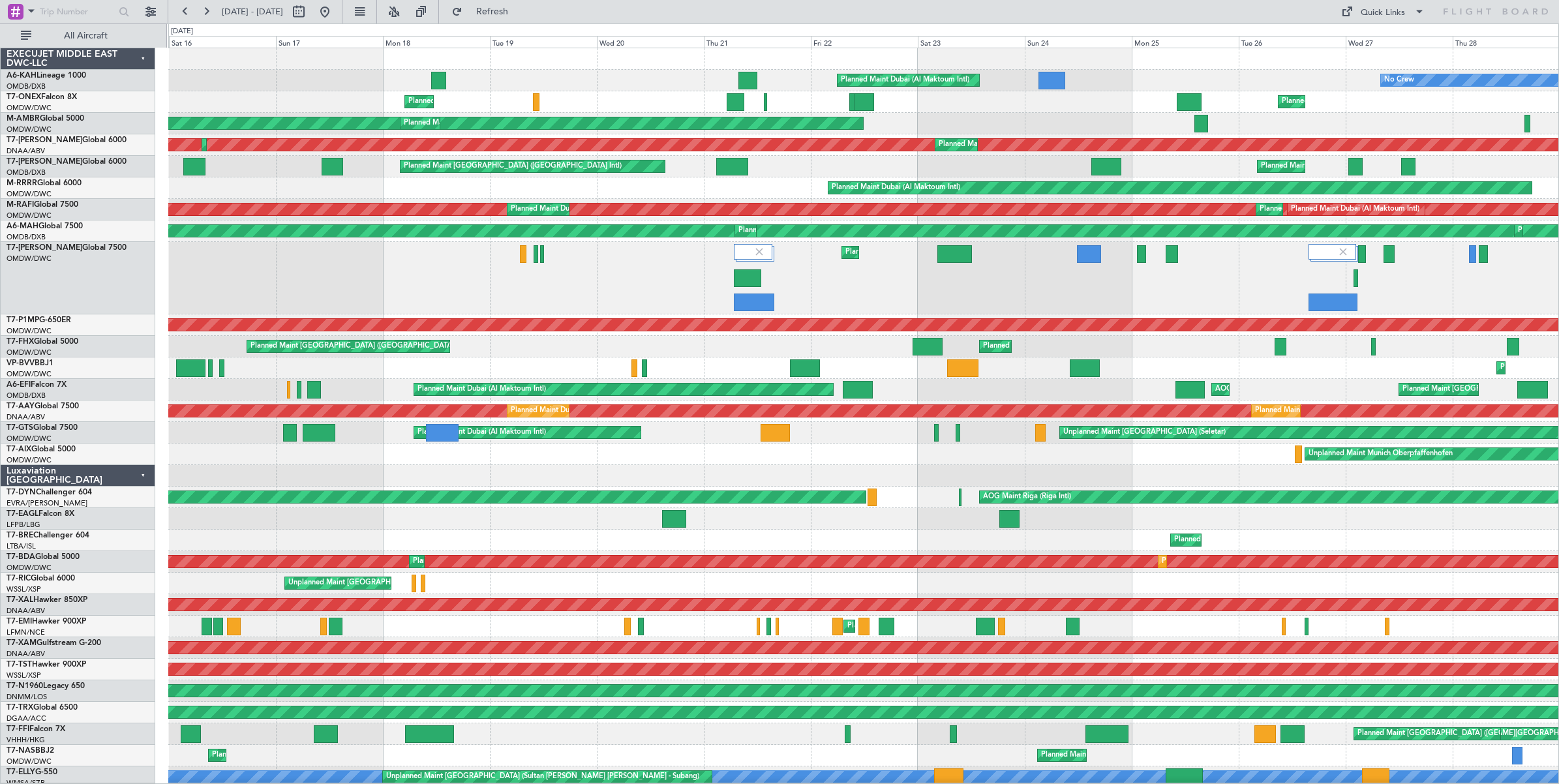
type input "0"
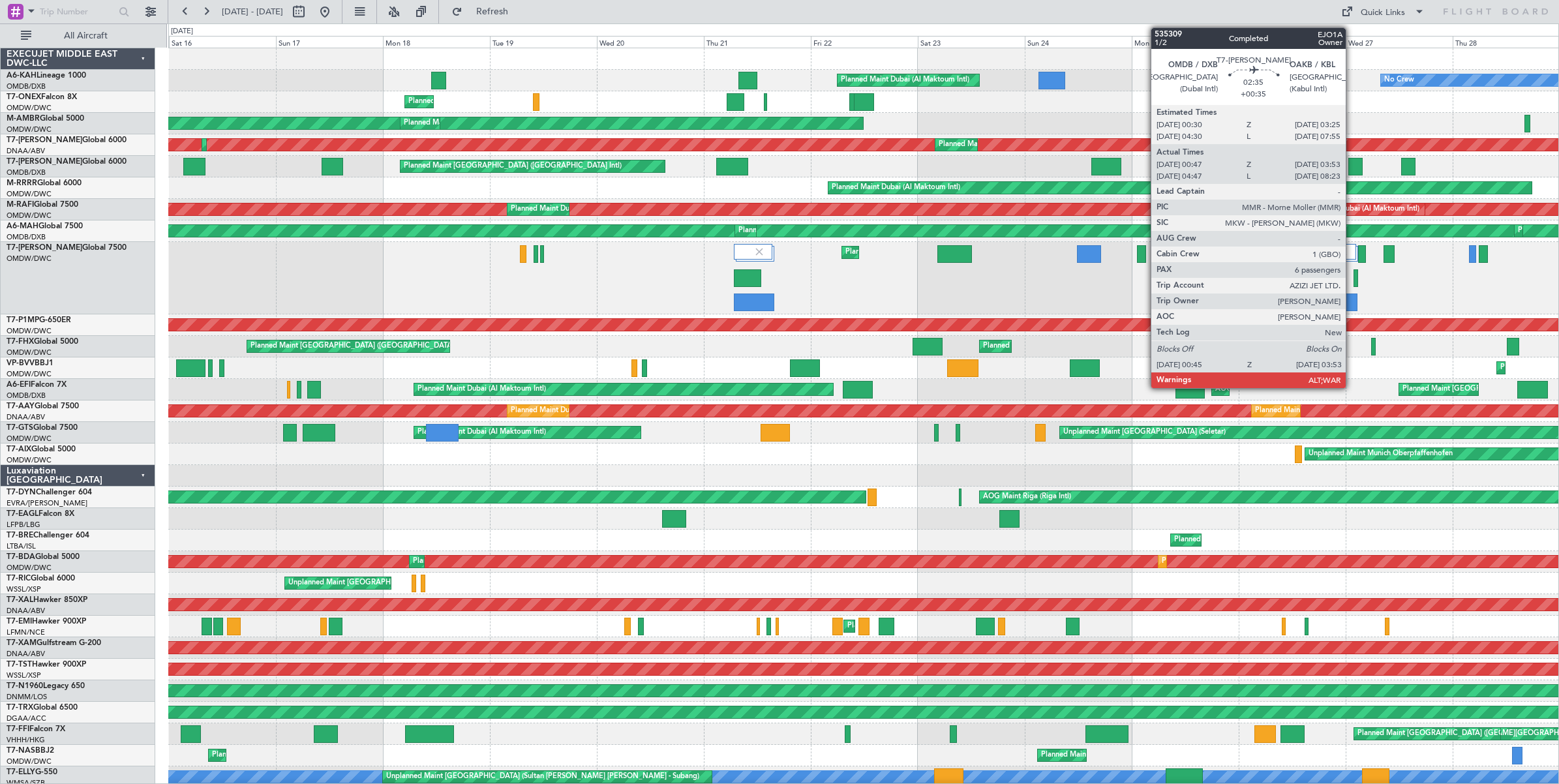
click at [1353, 169] on div at bounding box center [1355, 167] width 14 height 18
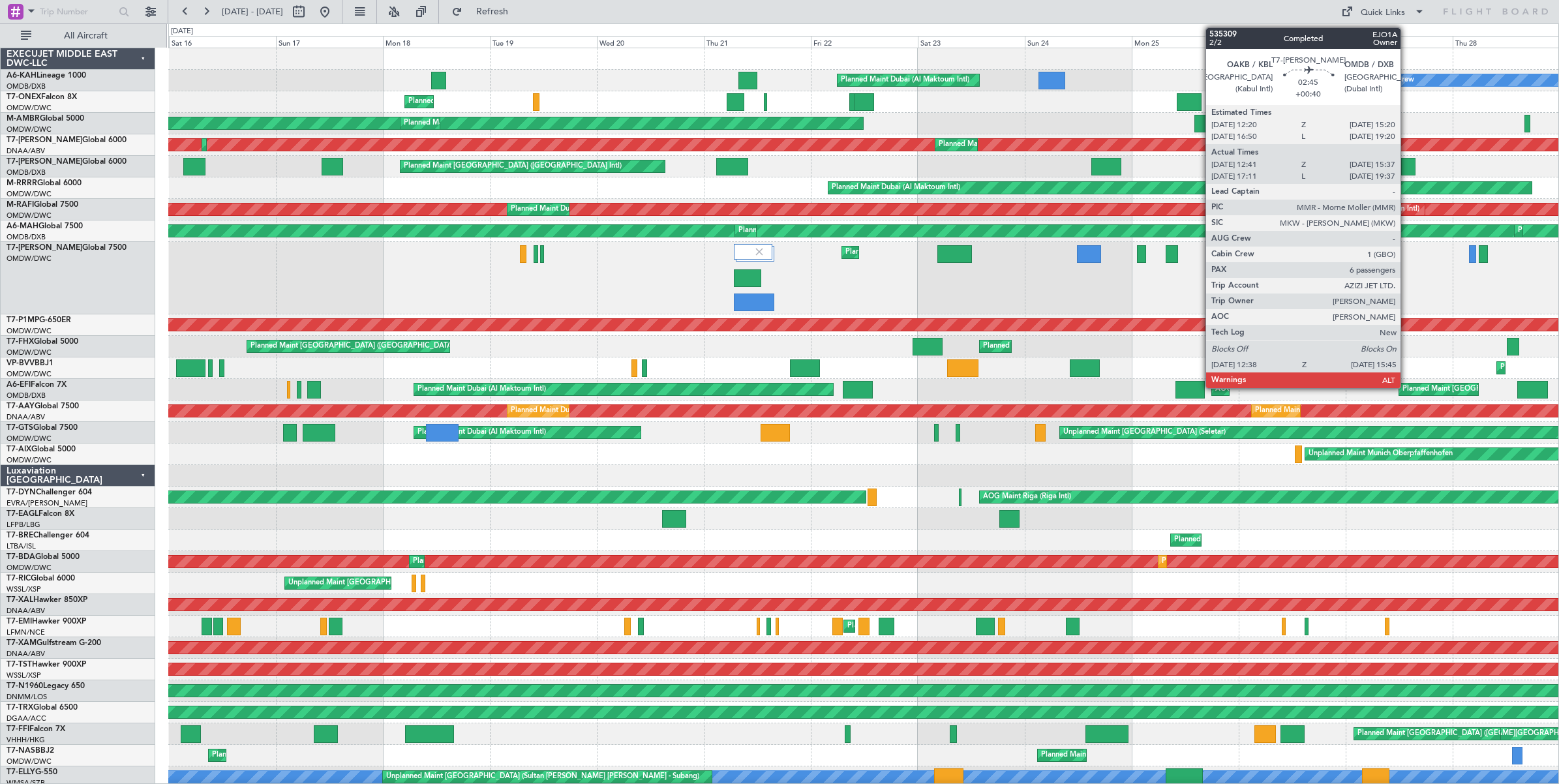
click at [1407, 167] on div at bounding box center [1409, 167] width 14 height 18
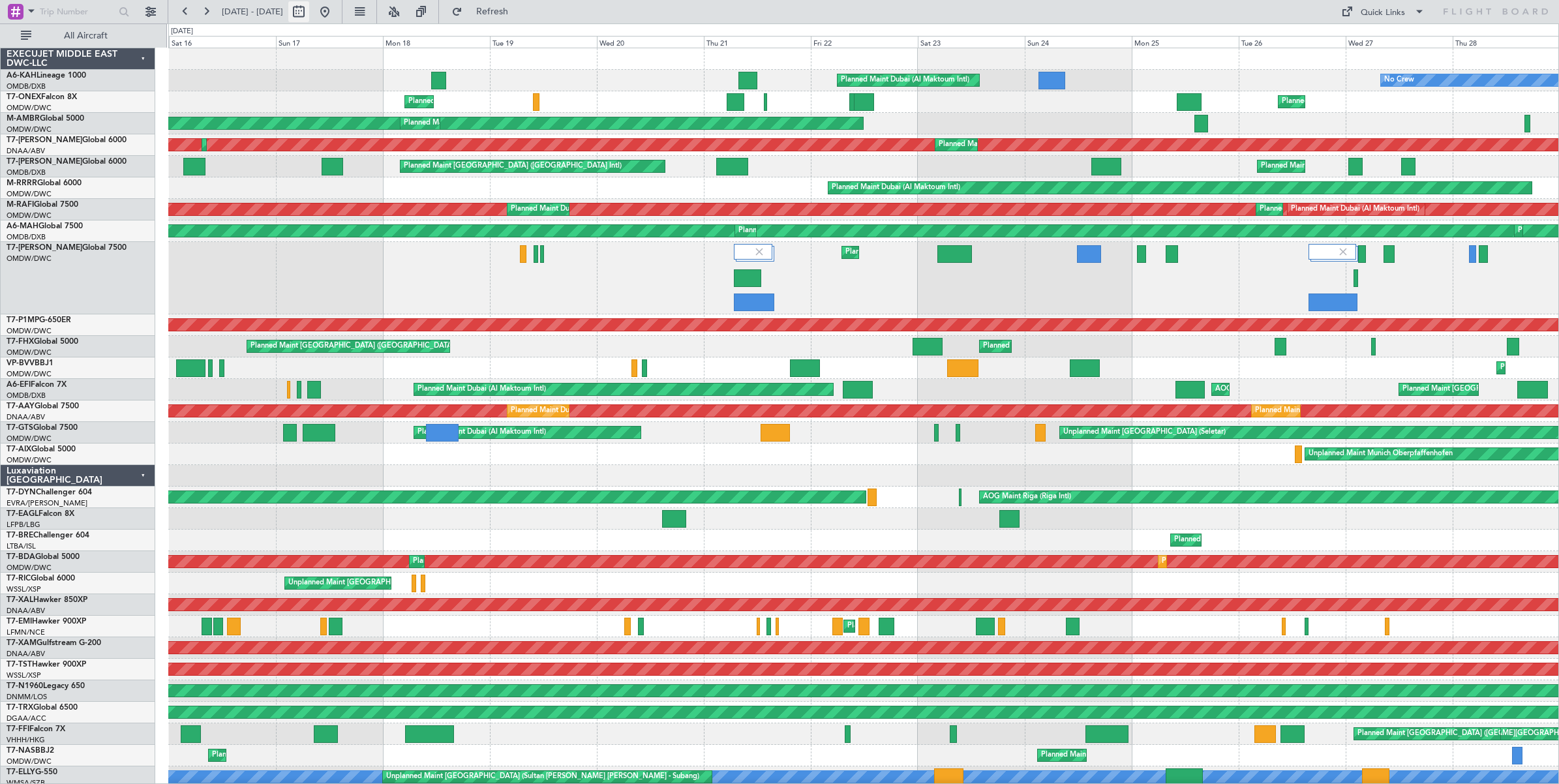
click at [309, 13] on button at bounding box center [298, 11] width 21 height 21
select select "8"
select select "2025"
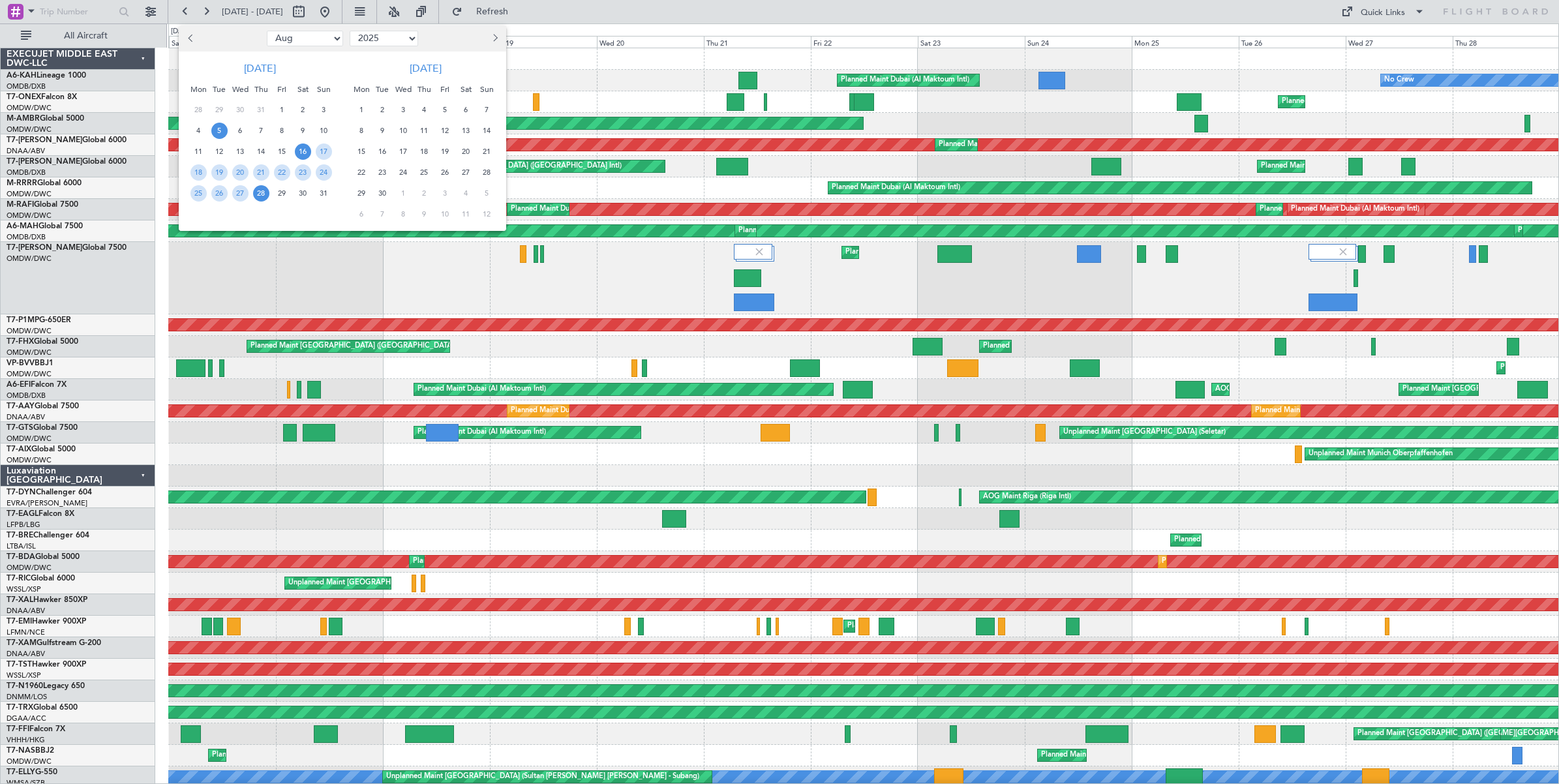
click at [216, 131] on span "5" at bounding box center [220, 131] width 16 height 16
click at [259, 191] on span "28" at bounding box center [261, 194] width 16 height 16
click at [219, 129] on span "5" at bounding box center [220, 131] width 16 height 16
click at [220, 170] on span "19" at bounding box center [220, 172] width 16 height 16
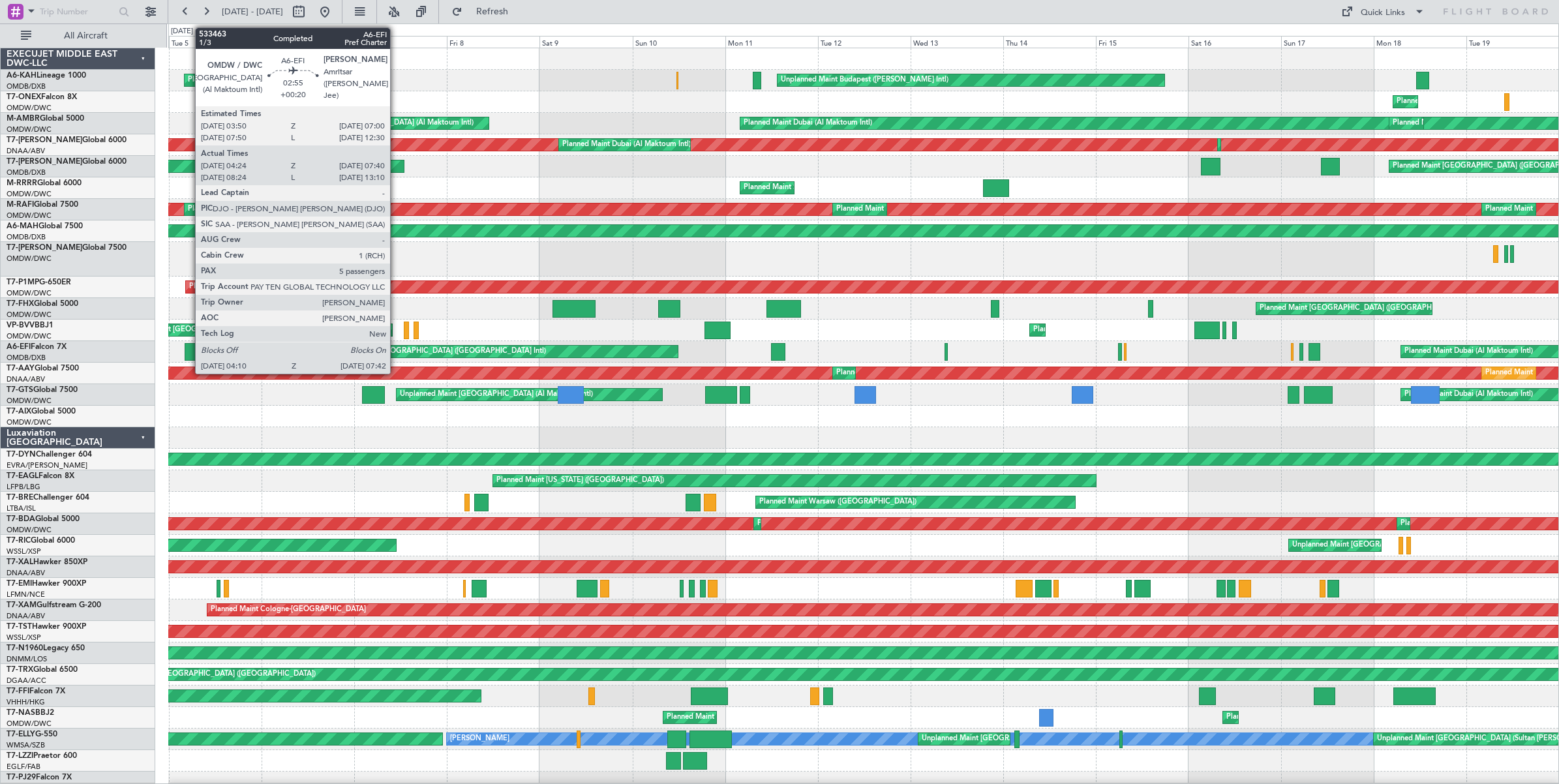
click at [189, 352] on div at bounding box center [191, 352] width 14 height 18
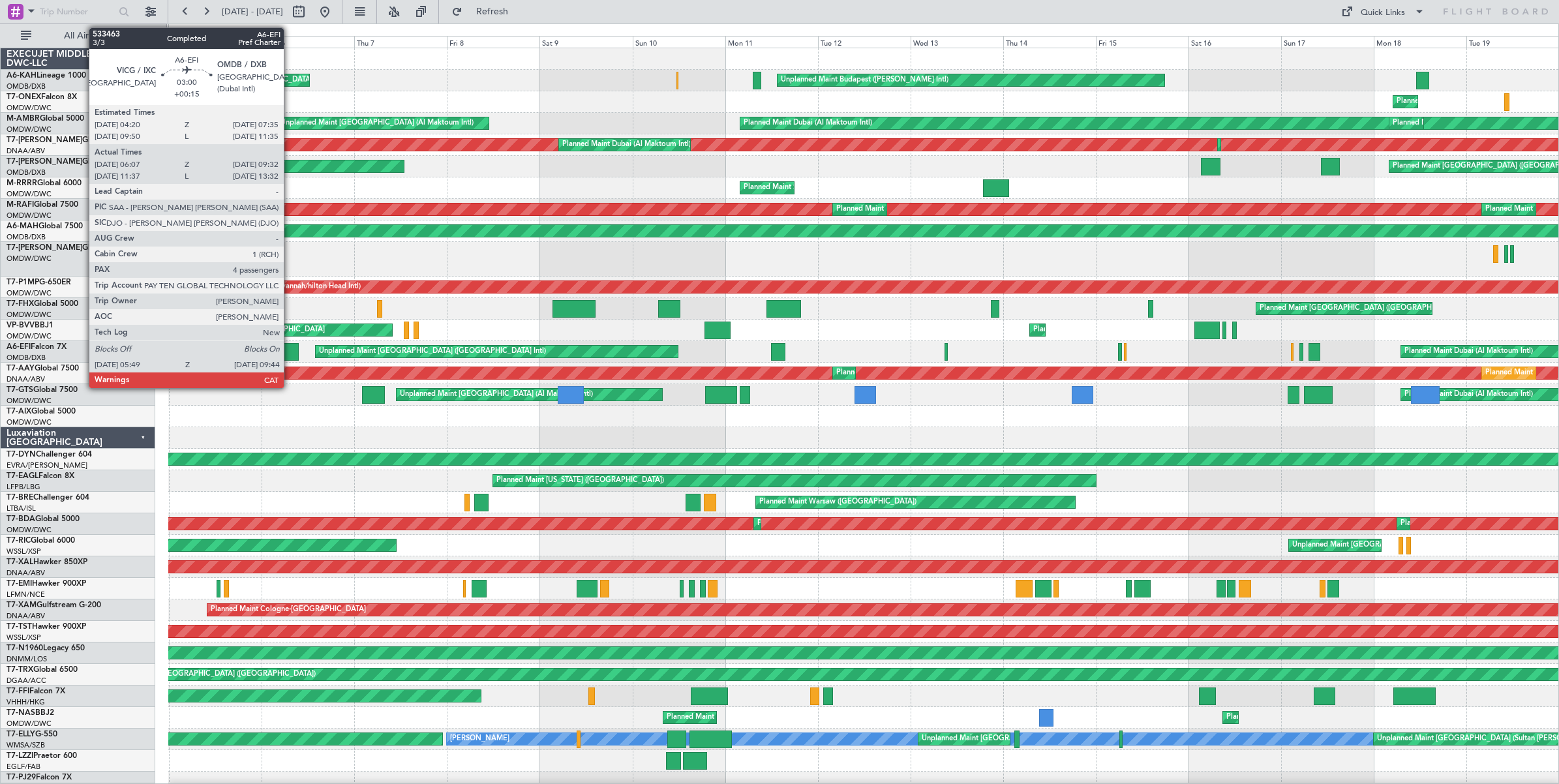
click at [290, 353] on div at bounding box center [291, 352] width 15 height 18
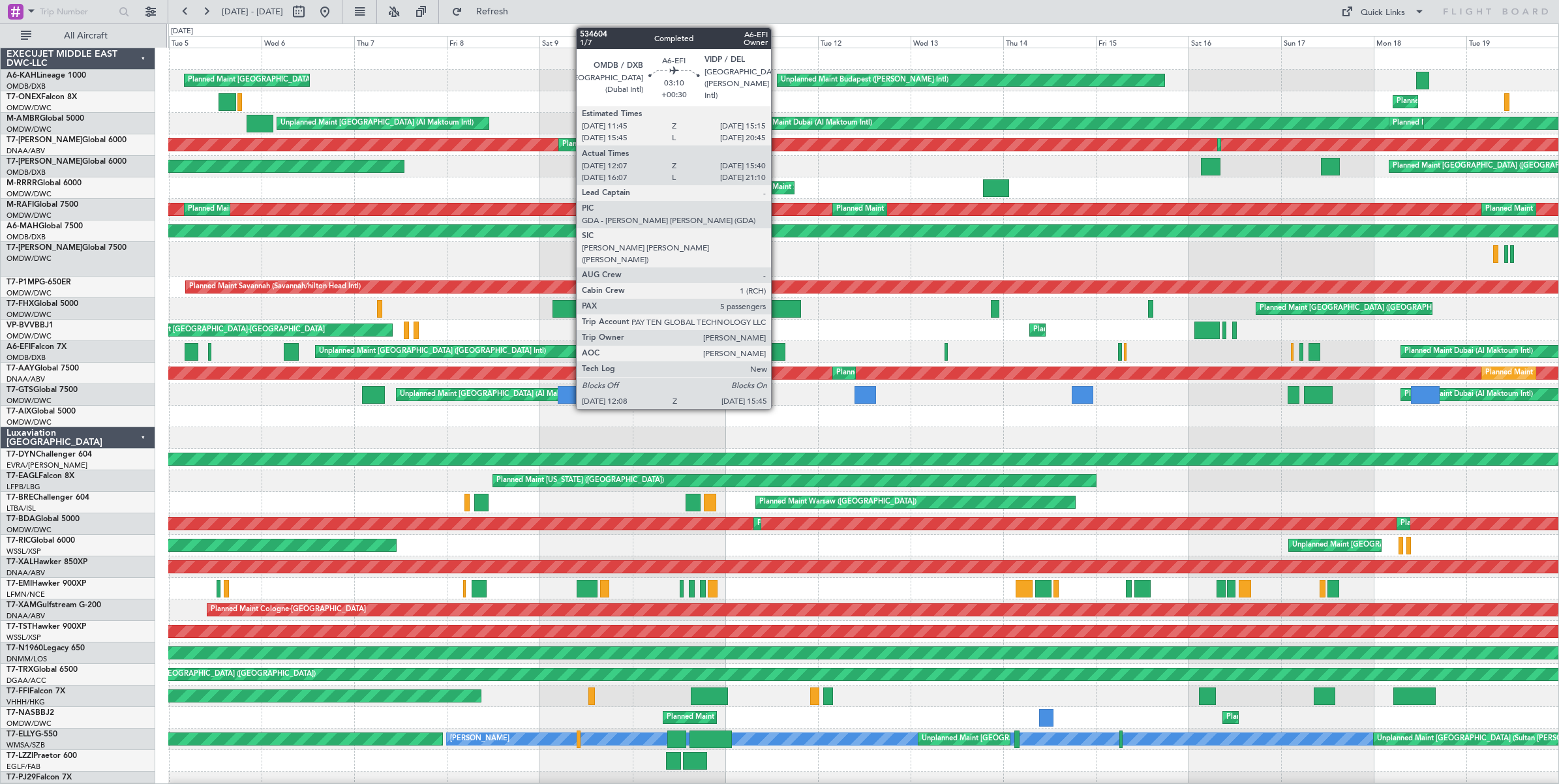
click at [778, 353] on div at bounding box center [779, 352] width 14 height 18
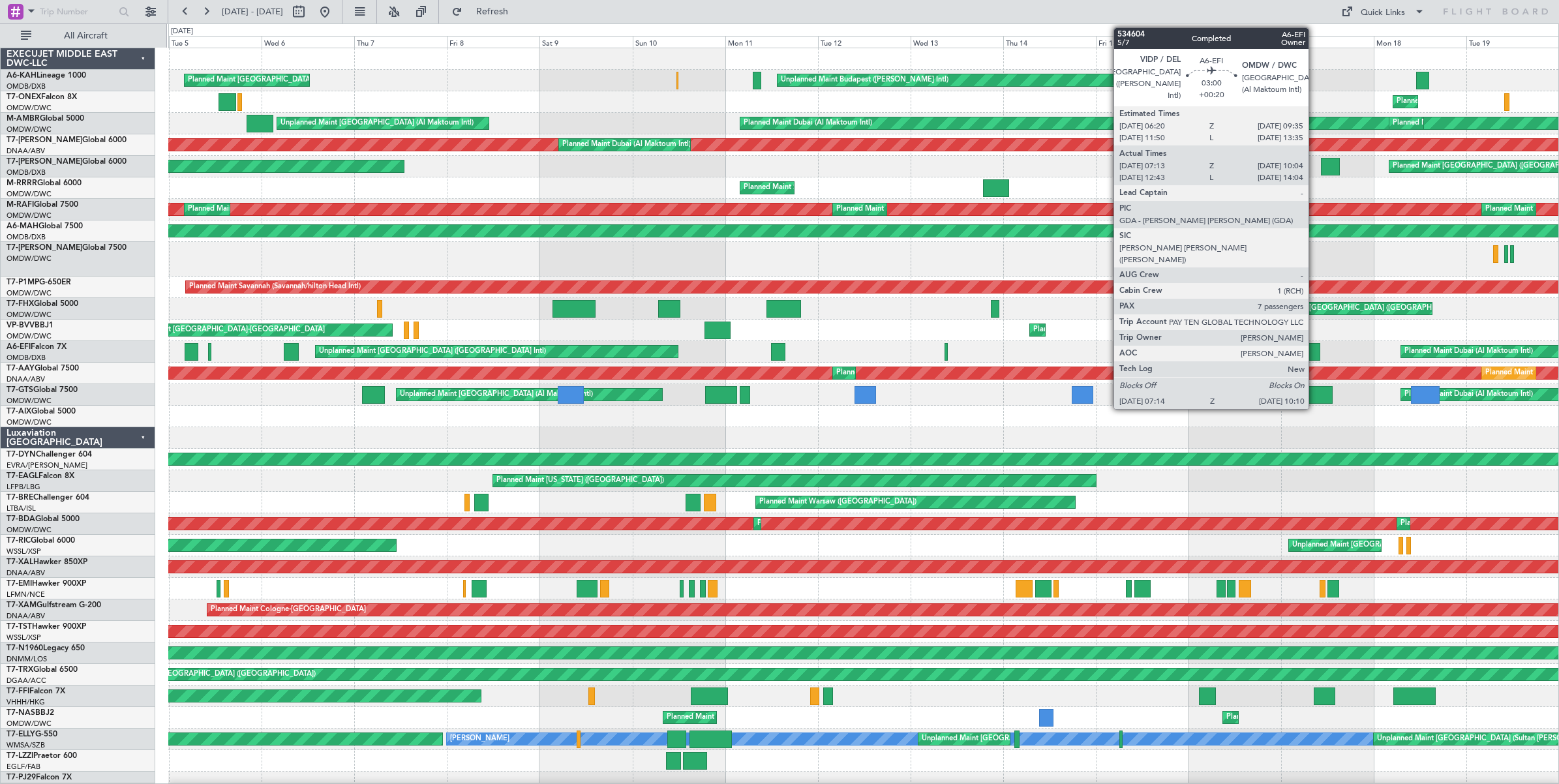
click at [1315, 351] on div at bounding box center [1314, 352] width 12 height 18
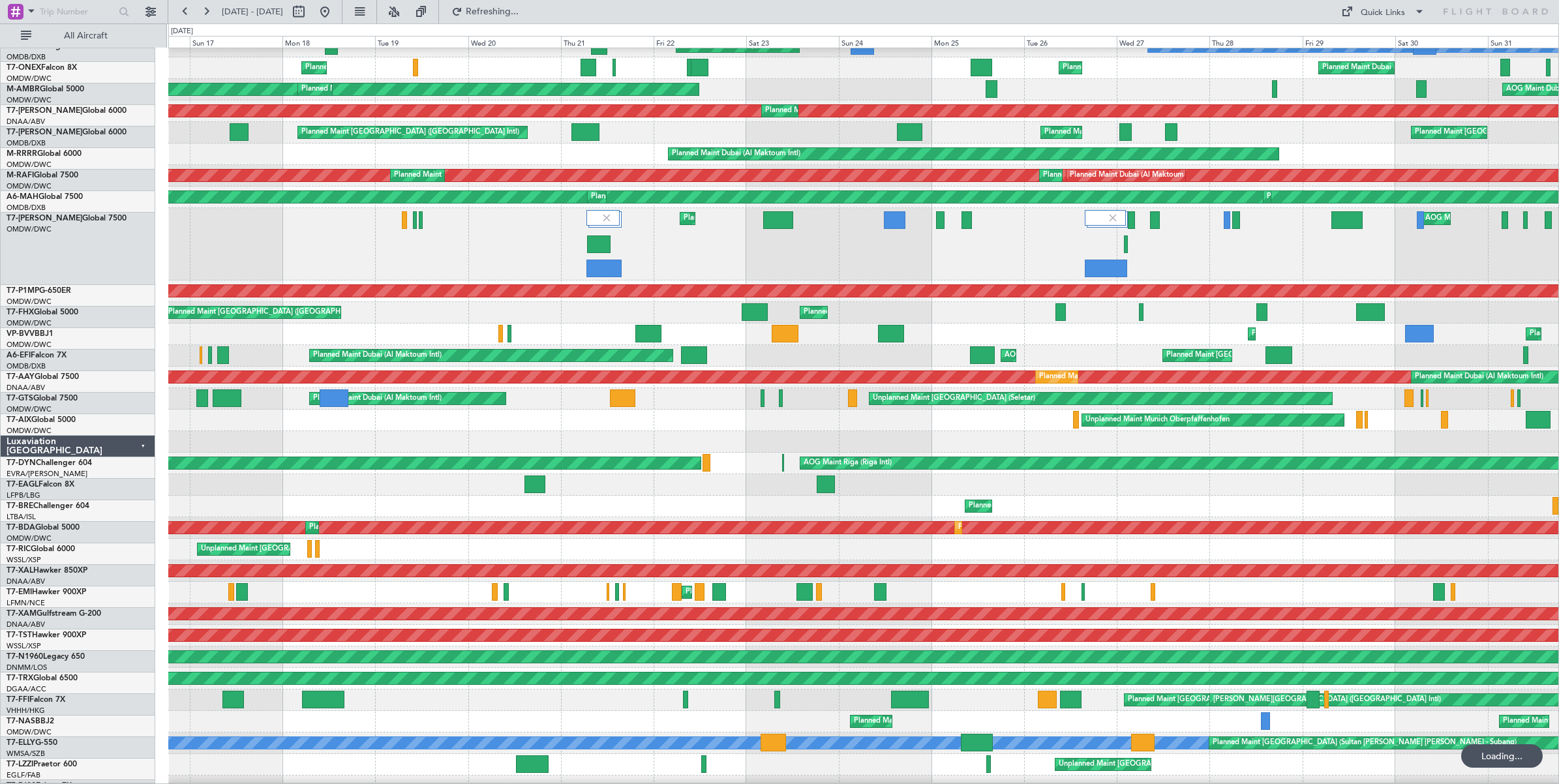
scroll to position [34, 0]
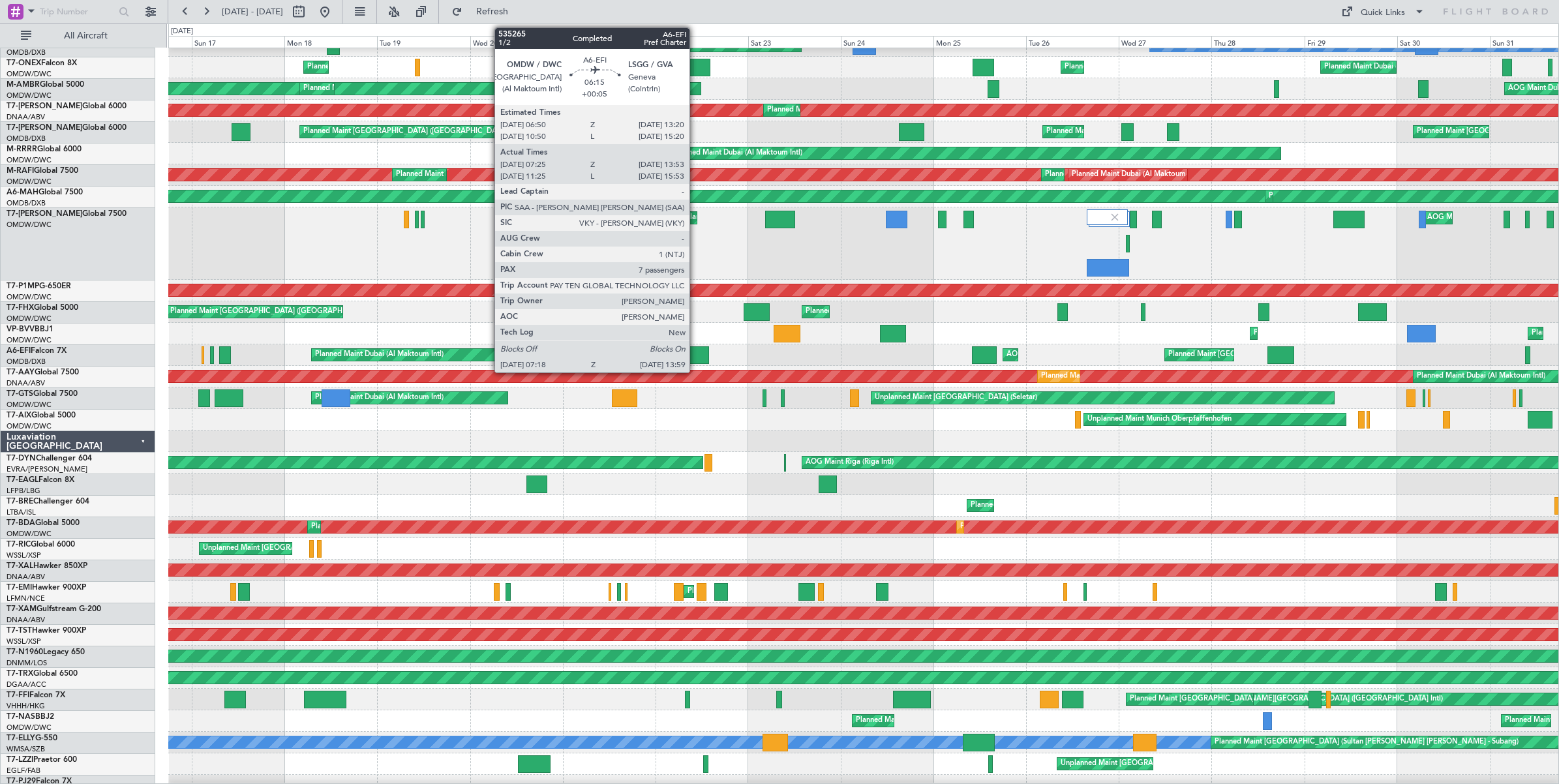
click at [696, 356] on div at bounding box center [696, 355] width 26 height 18
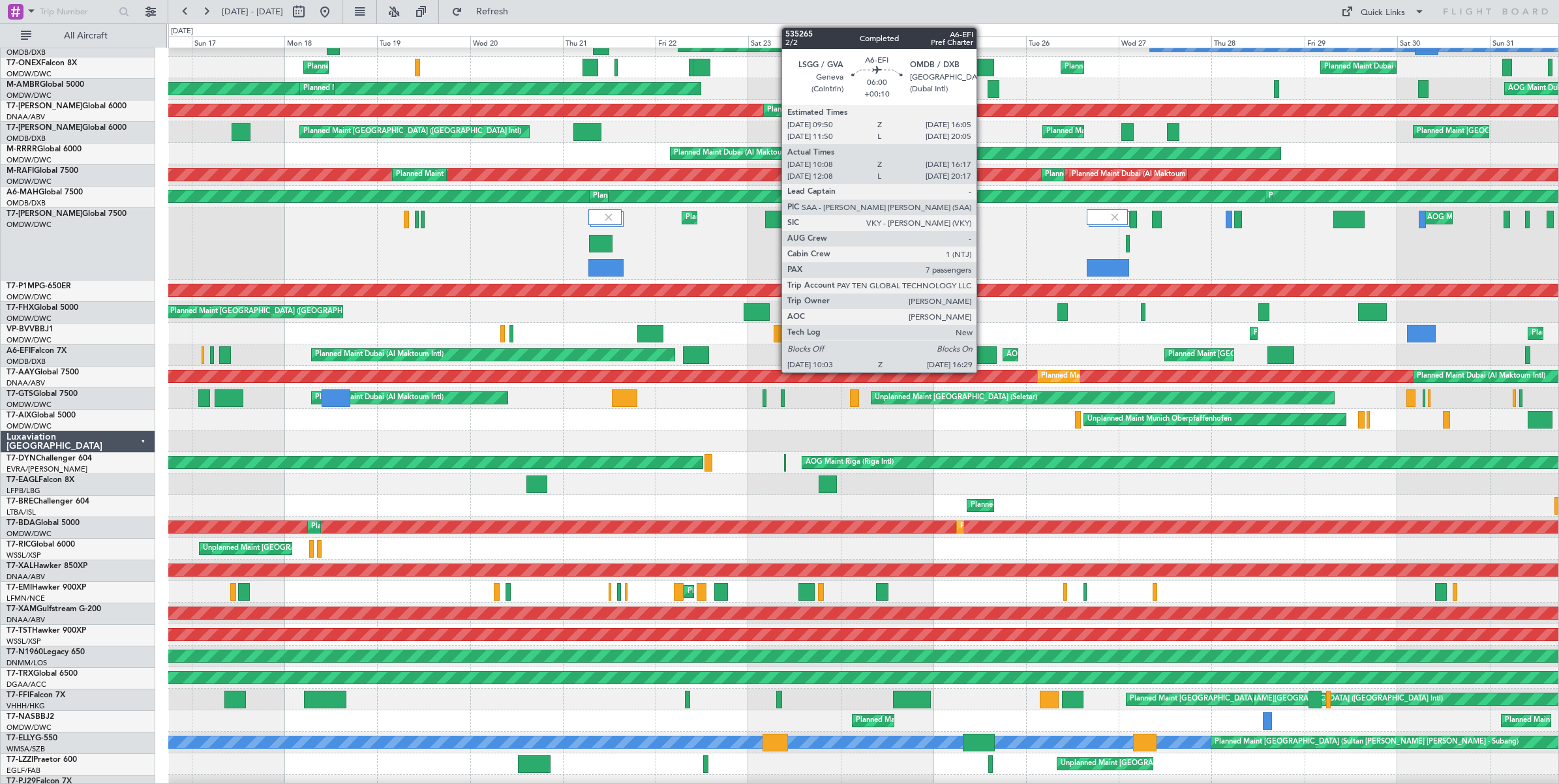
click at [983, 356] on div at bounding box center [985, 355] width 25 height 18
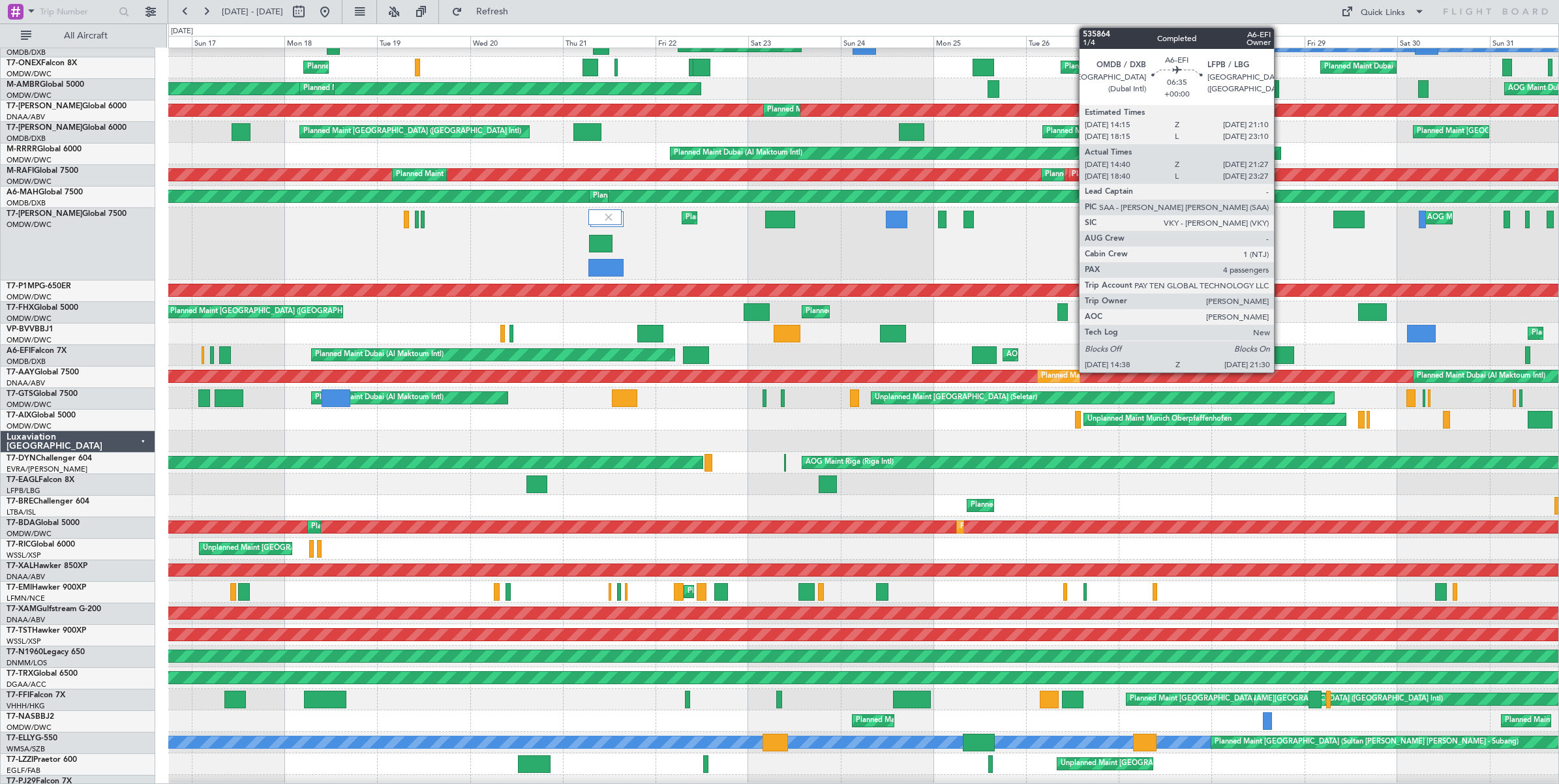
click at [1281, 351] on div at bounding box center [1281, 355] width 27 height 18
click at [1281, 357] on div at bounding box center [1281, 355] width 27 height 18
